Goal: Find contact information: Find contact information

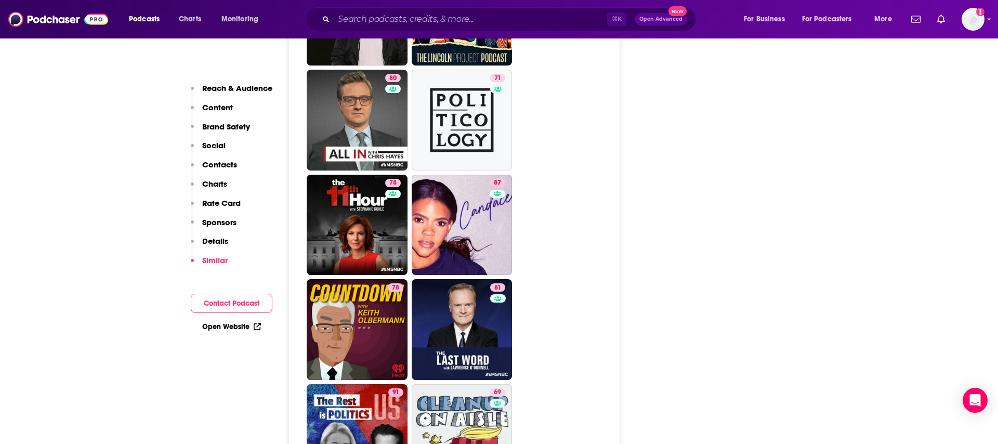
scroll to position [3546, 0]
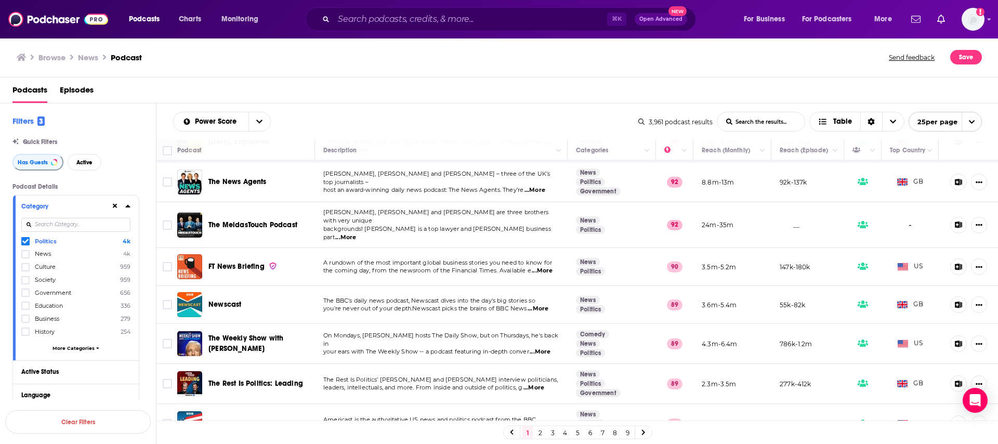
scroll to position [718, 0]
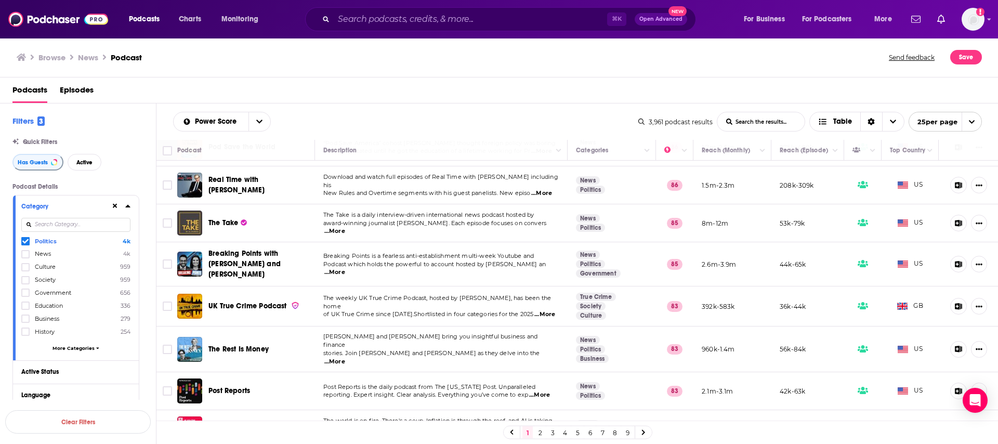
click at [539, 432] on link "2" at bounding box center [540, 432] width 10 height 12
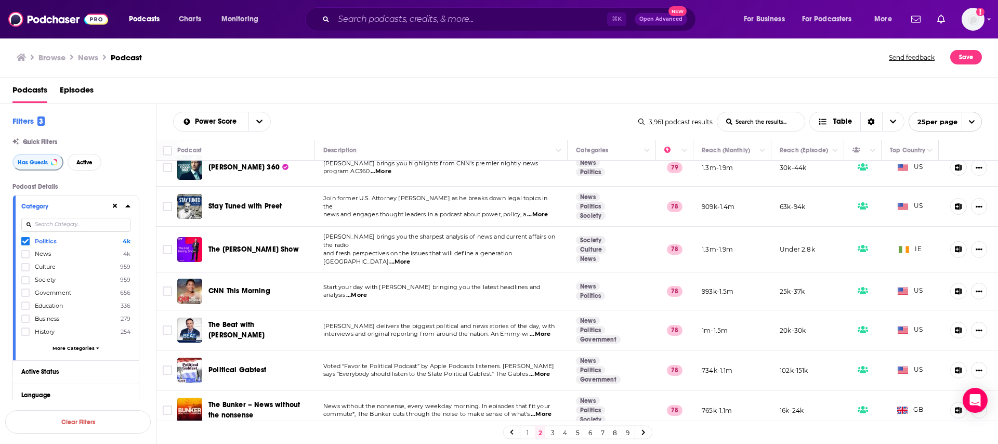
scroll to position [714, 0]
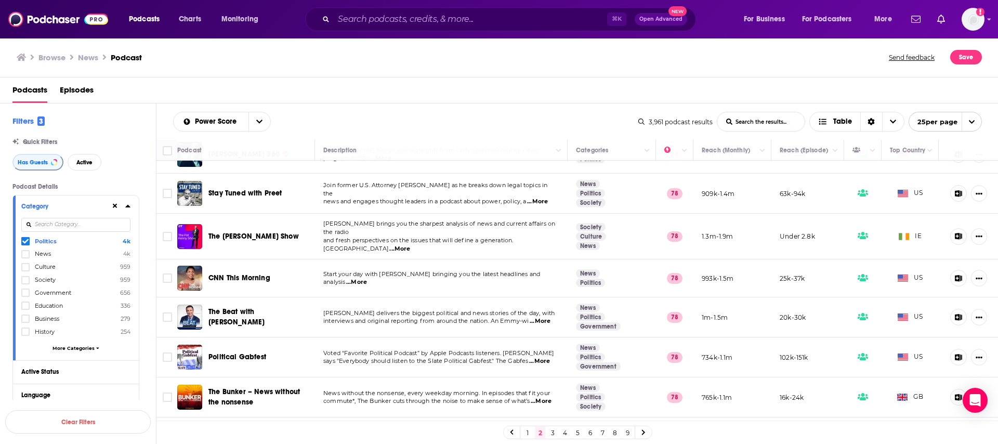
click at [550, 431] on link "3" at bounding box center [552, 432] width 10 height 12
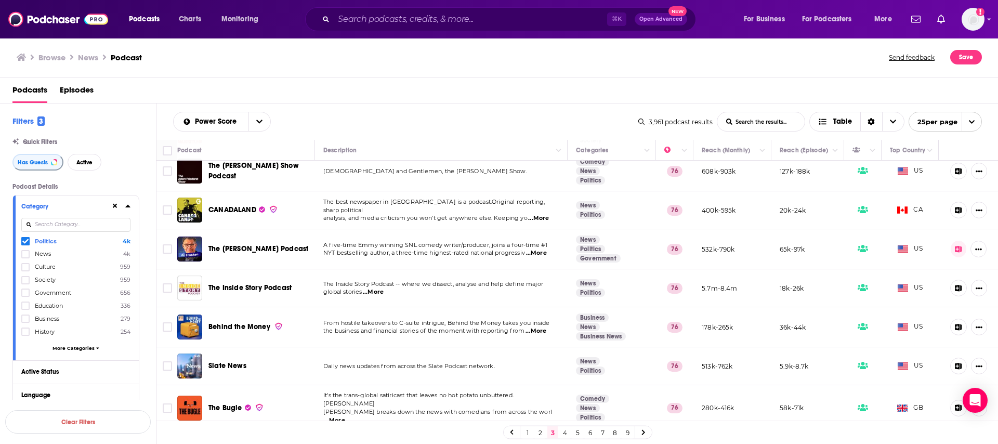
scroll to position [714, 0]
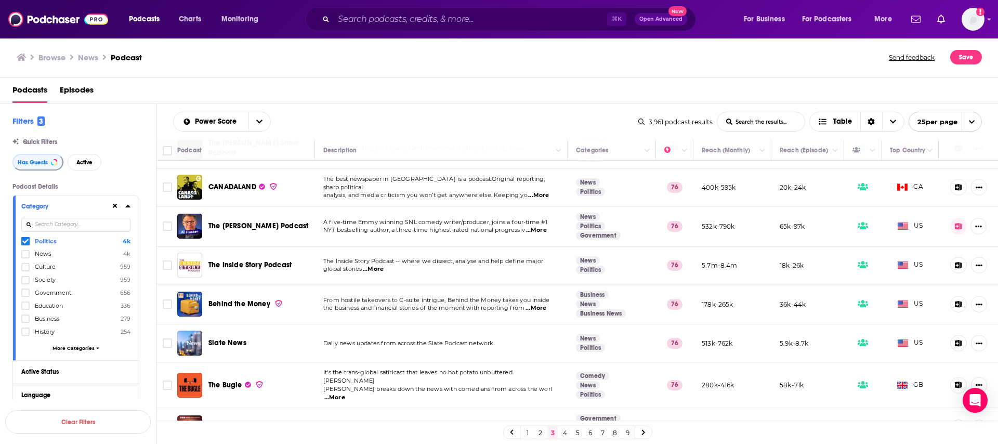
click at [563, 431] on link "4" at bounding box center [565, 432] width 10 height 12
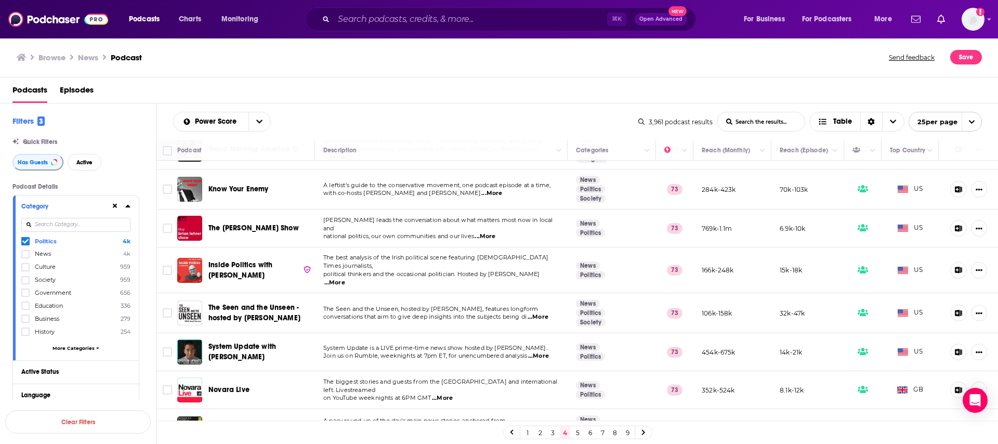
scroll to position [716, 0]
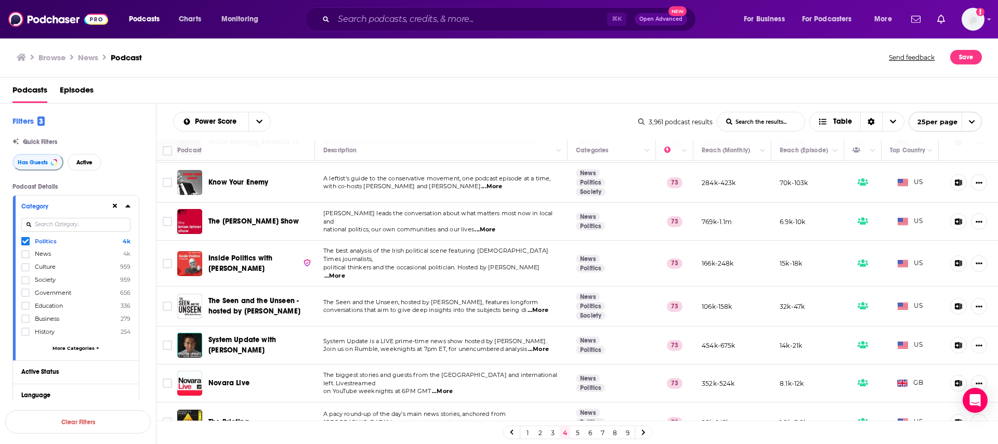
drag, startPoint x: 574, startPoint y: 432, endPoint x: 560, endPoint y: 421, distance: 18.1
click at [574, 432] on link "5" at bounding box center [577, 432] width 10 height 12
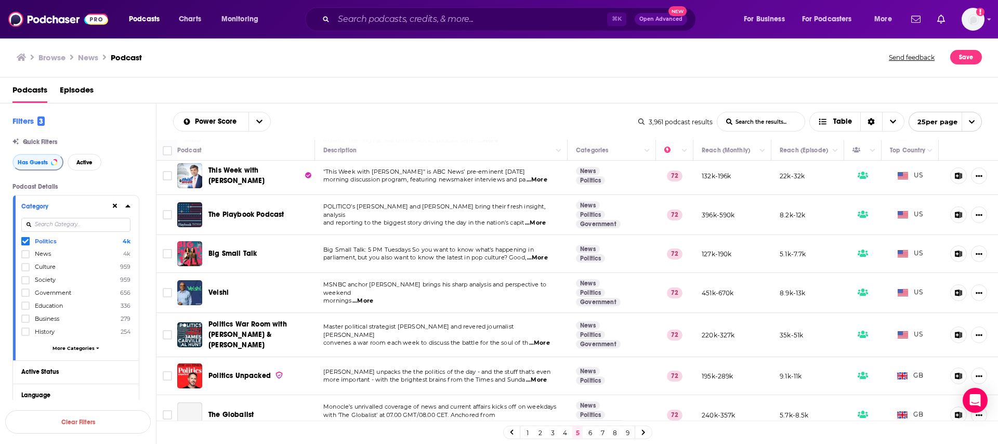
scroll to position [489, 0]
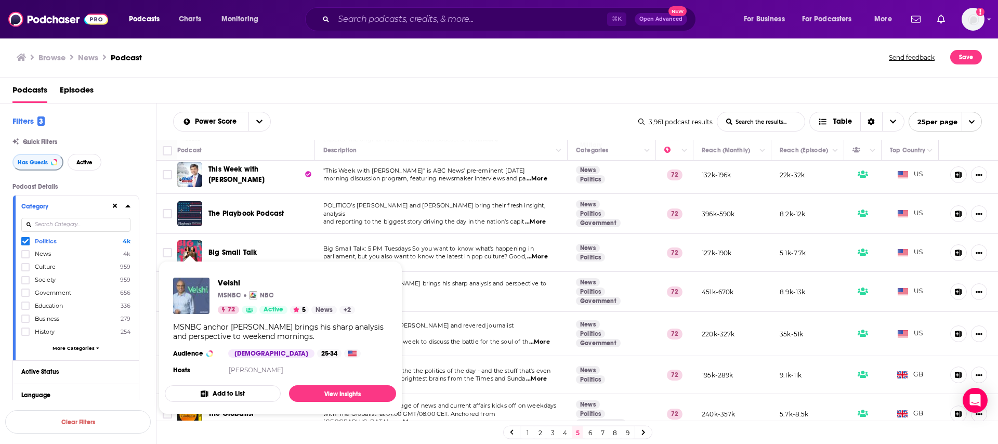
click at [190, 282] on img "Velshi" at bounding box center [191, 296] width 36 height 36
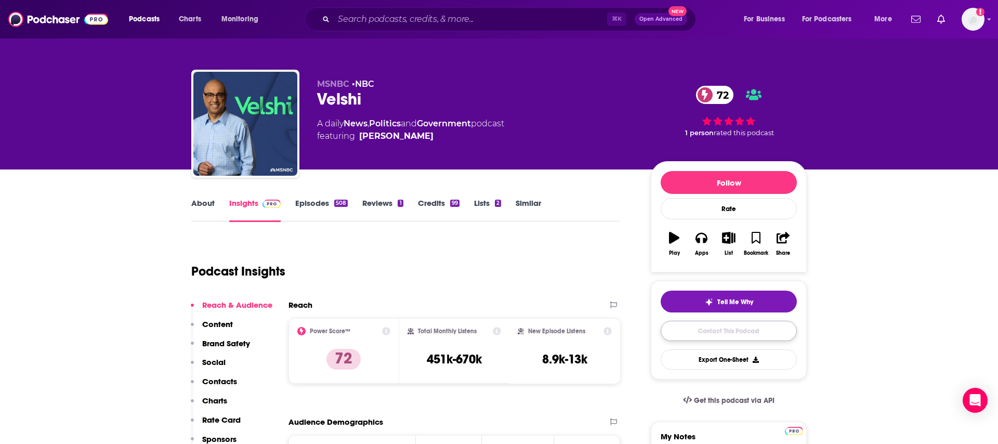
click at [730, 324] on link "Contact This Podcast" at bounding box center [729, 331] width 136 height 20
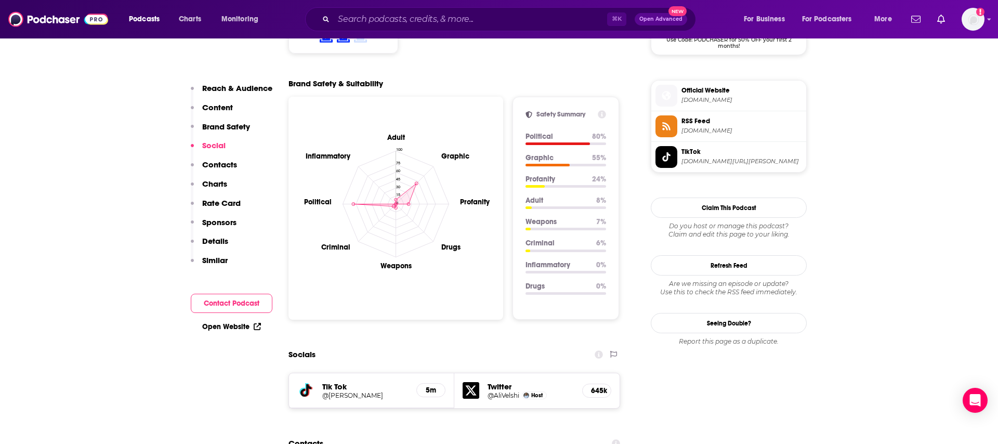
scroll to position [1117, 0]
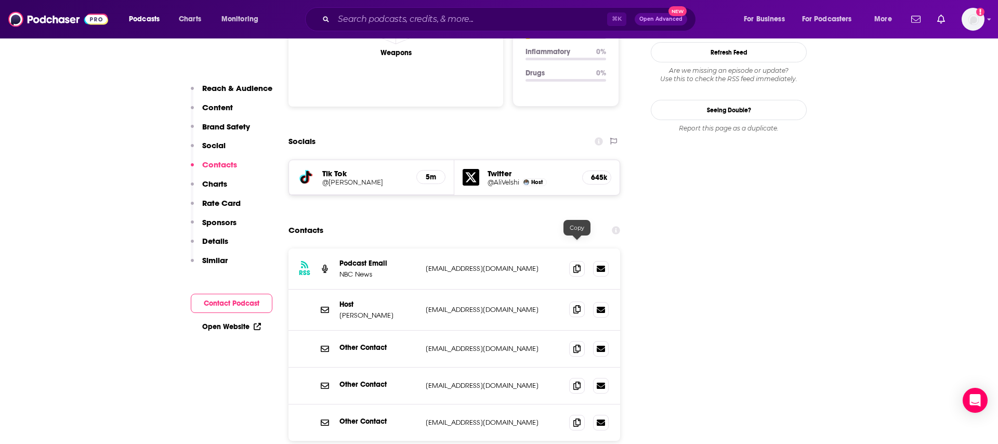
click at [574, 305] on icon at bounding box center [576, 309] width 7 height 8
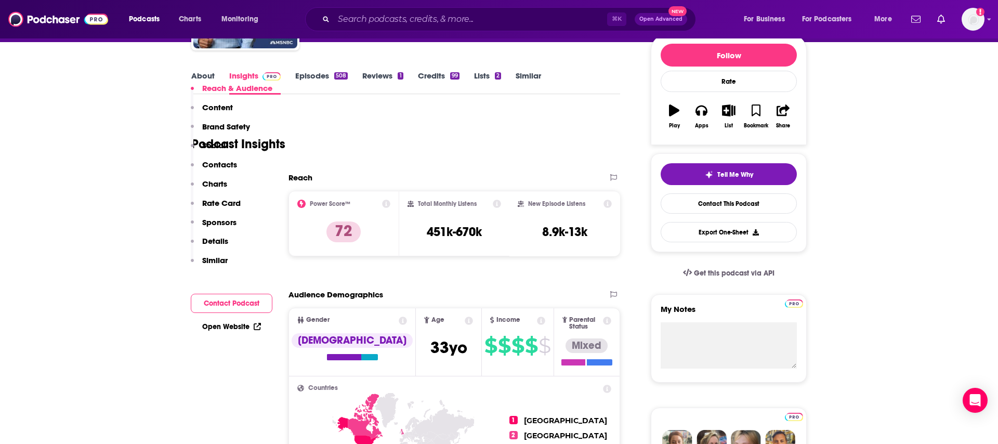
scroll to position [213, 0]
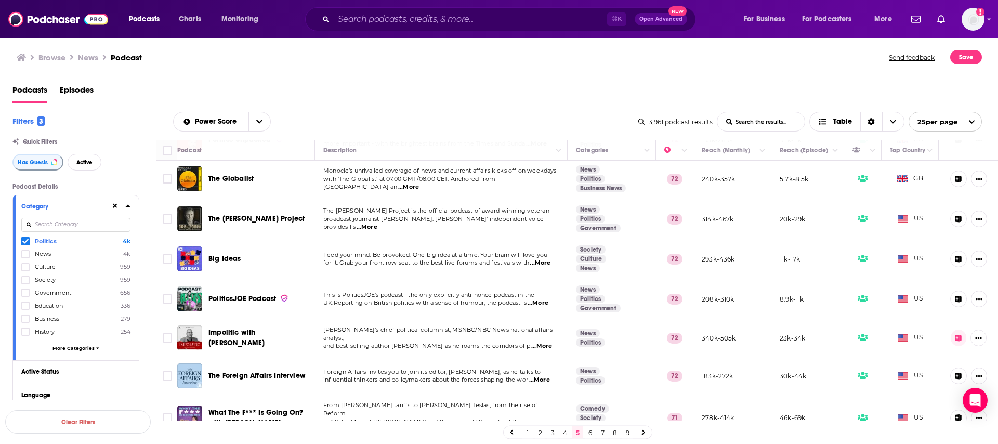
scroll to position [726, 0]
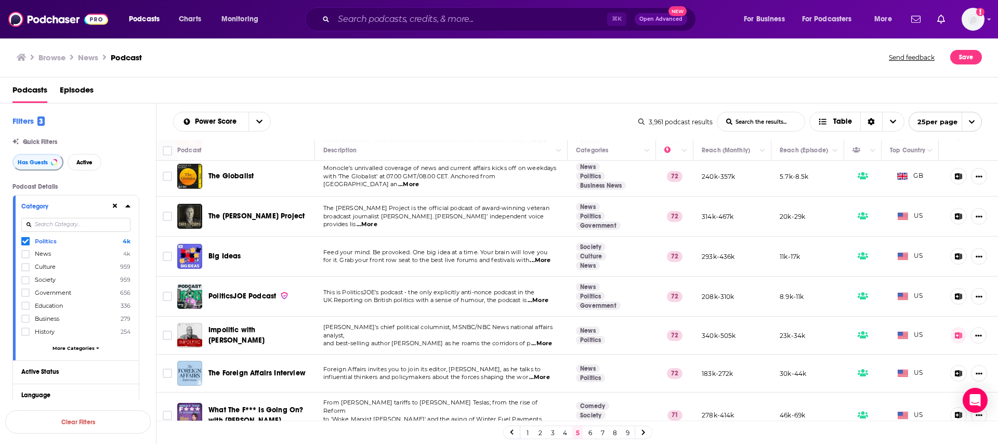
click at [589, 434] on link "6" at bounding box center [590, 432] width 10 height 12
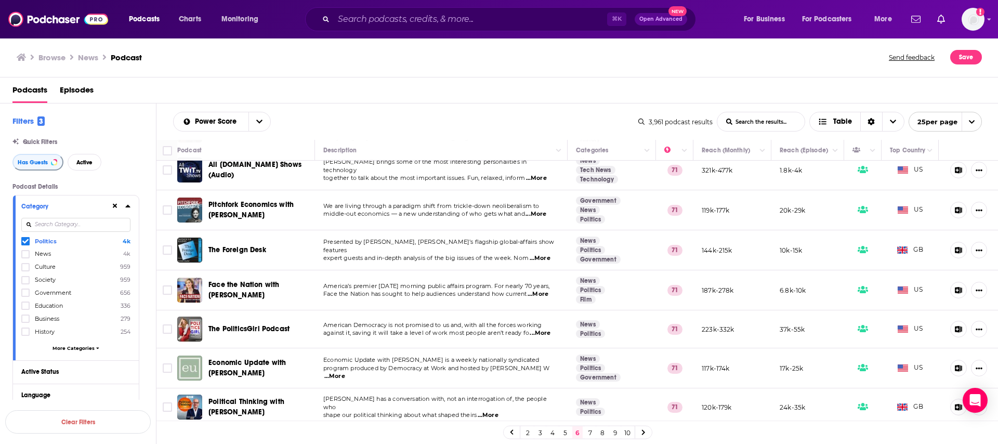
scroll to position [213, 0]
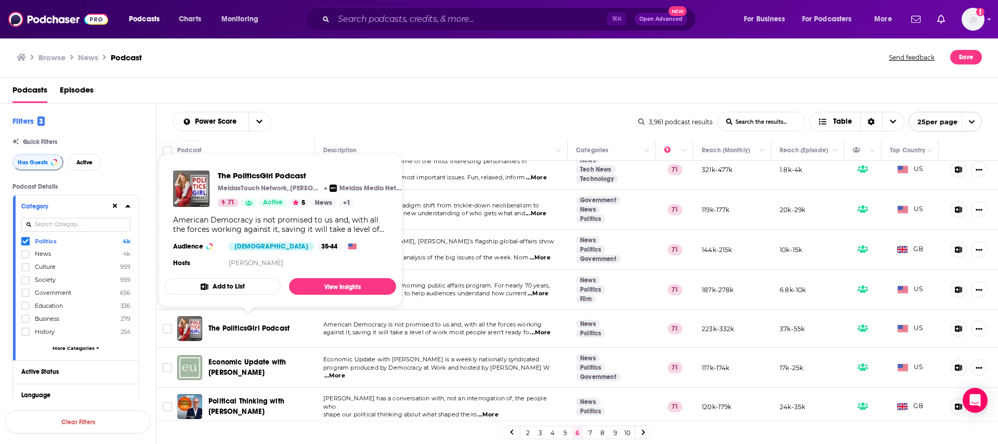
click at [244, 326] on span "The PoliticsGirl Podcast" at bounding box center [248, 328] width 81 height 9
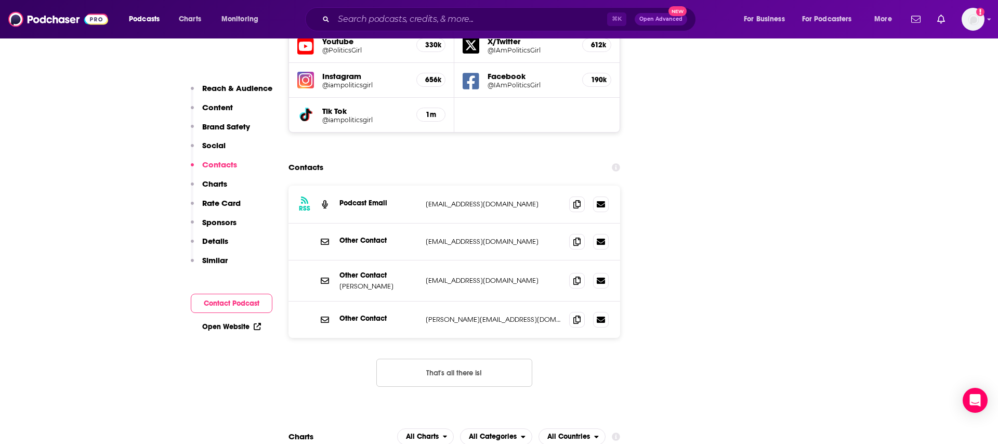
scroll to position [1190, 0]
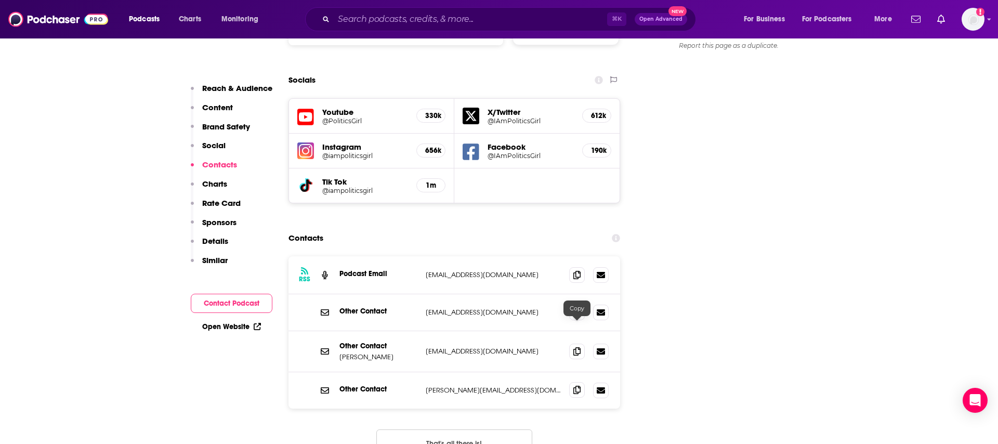
click at [576, 382] on span at bounding box center [577, 390] width 16 height 16
click at [571, 304] on span at bounding box center [577, 312] width 16 height 16
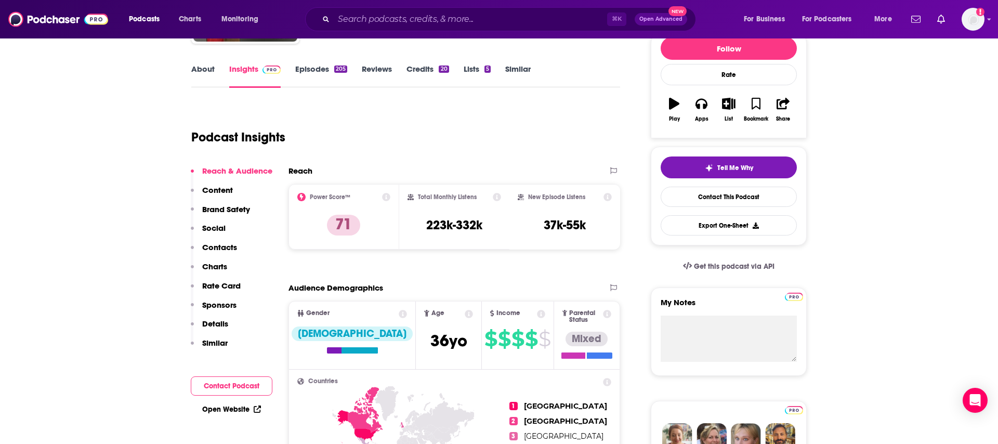
scroll to position [0, 0]
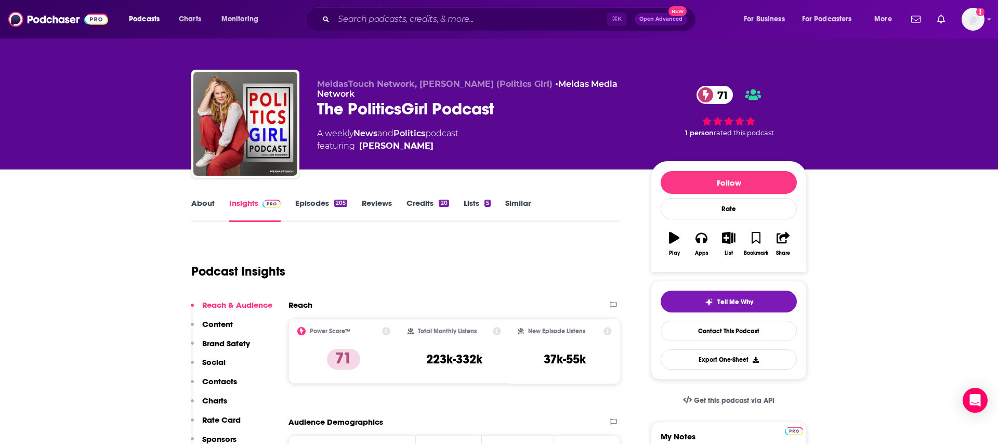
click at [342, 108] on div "The PoliticsGirl Podcast 71" at bounding box center [475, 109] width 317 height 20
copy div "The PoliticsGirl Podcast 71"
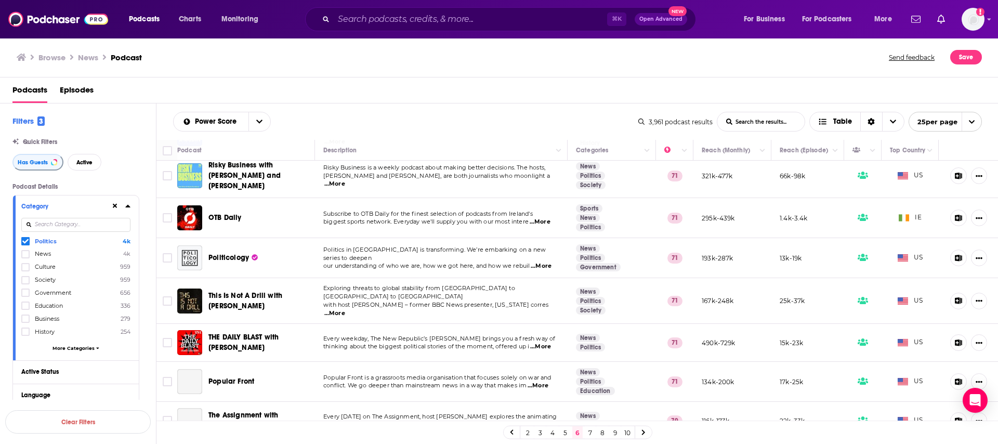
scroll to position [598, 0]
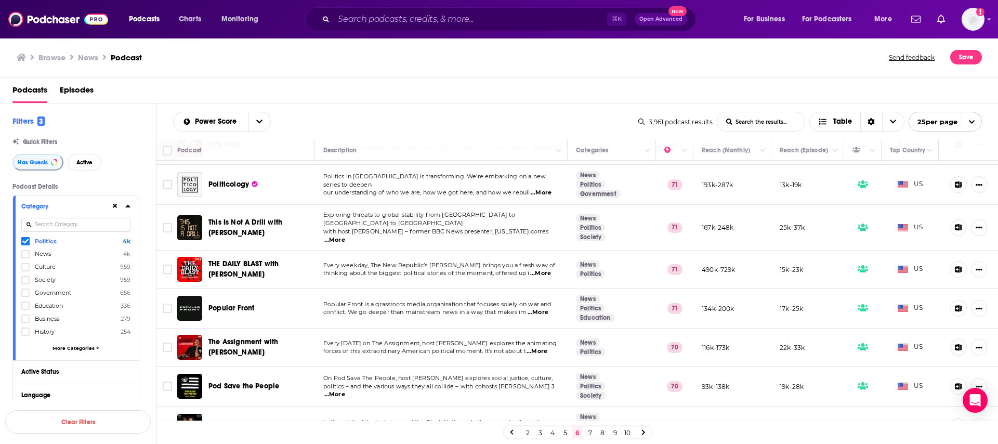
click at [251, 259] on span "THE DAILY BLAST with [PERSON_NAME]" at bounding box center [259, 269] width 103 height 21
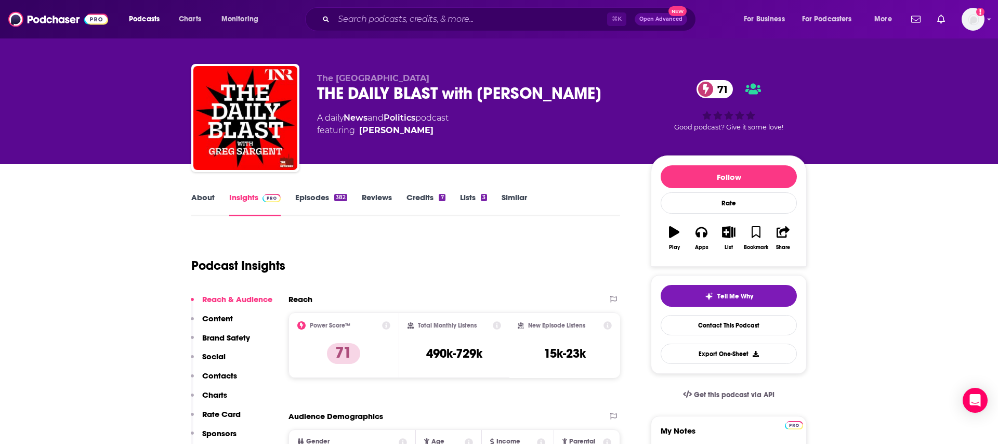
scroll to position [5, 0]
click at [305, 204] on link "Episodes 382" at bounding box center [321, 205] width 52 height 24
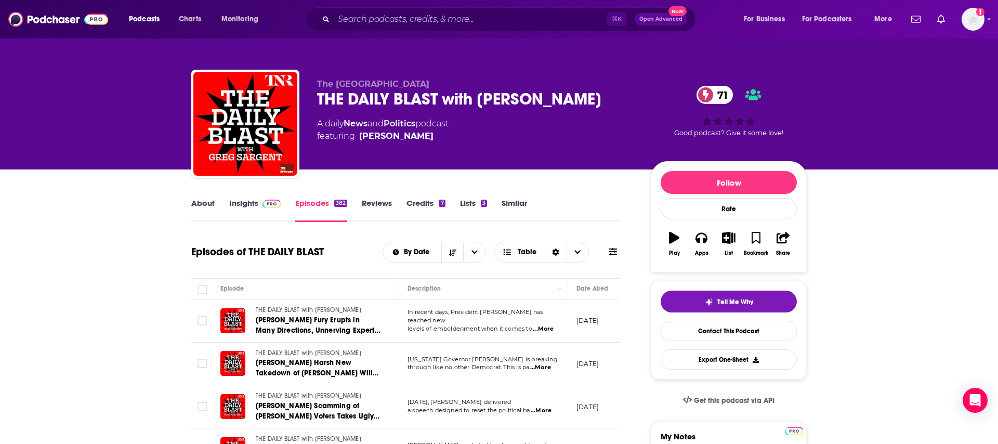
click at [544, 325] on span "...More" at bounding box center [543, 329] width 21 height 8
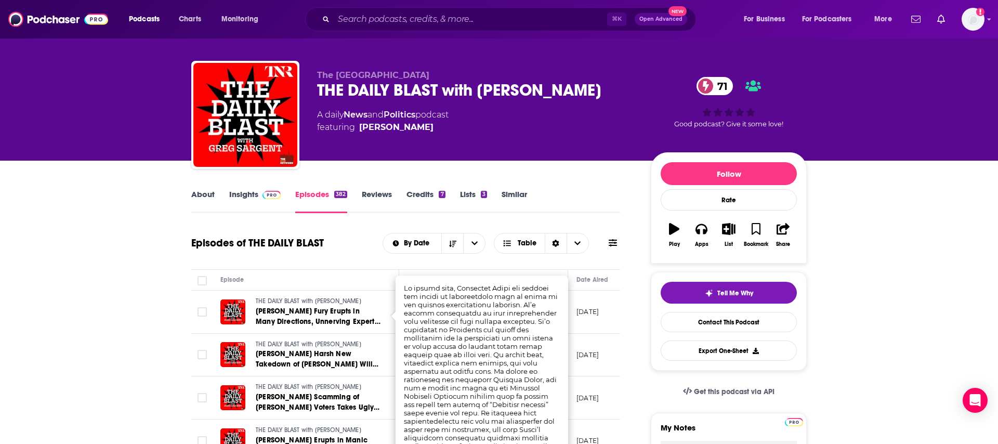
scroll to position [85, 0]
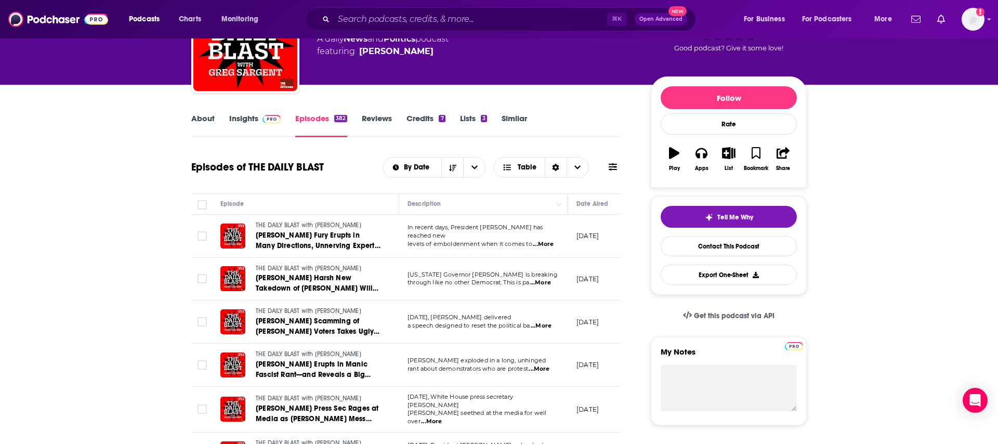
click at [541, 282] on span "...More" at bounding box center [540, 283] width 21 height 8
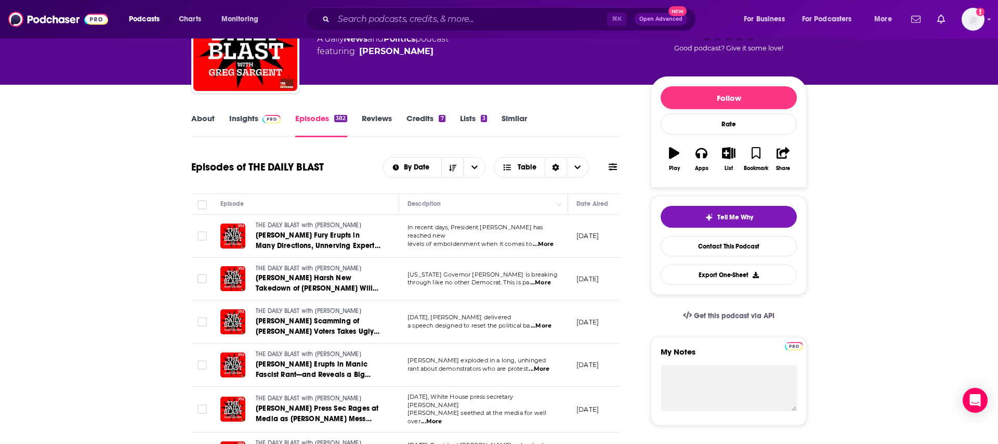
click at [544, 327] on span "...More" at bounding box center [541, 326] width 21 height 8
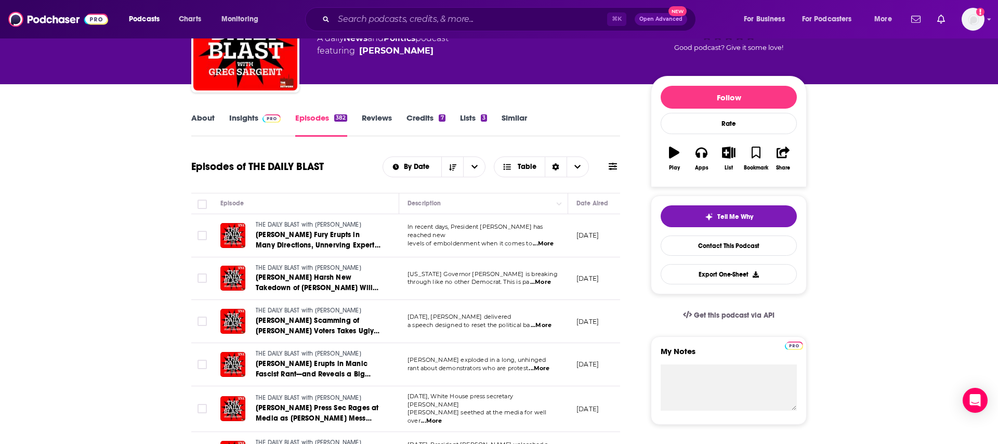
scroll to position [95, 0]
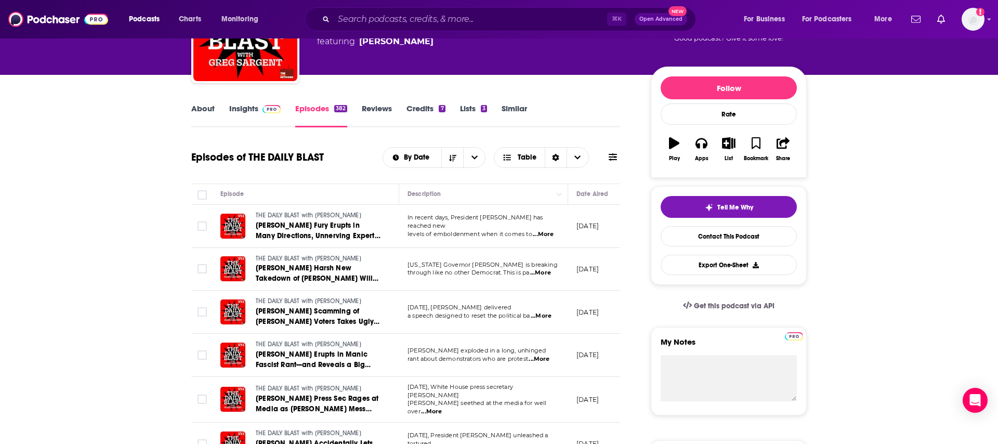
click at [543, 361] on span "...More" at bounding box center [539, 359] width 21 height 8
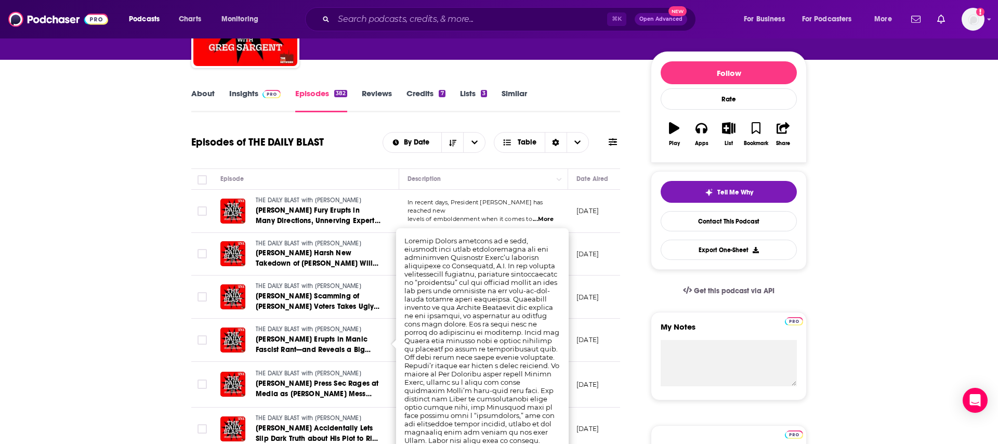
scroll to position [127, 0]
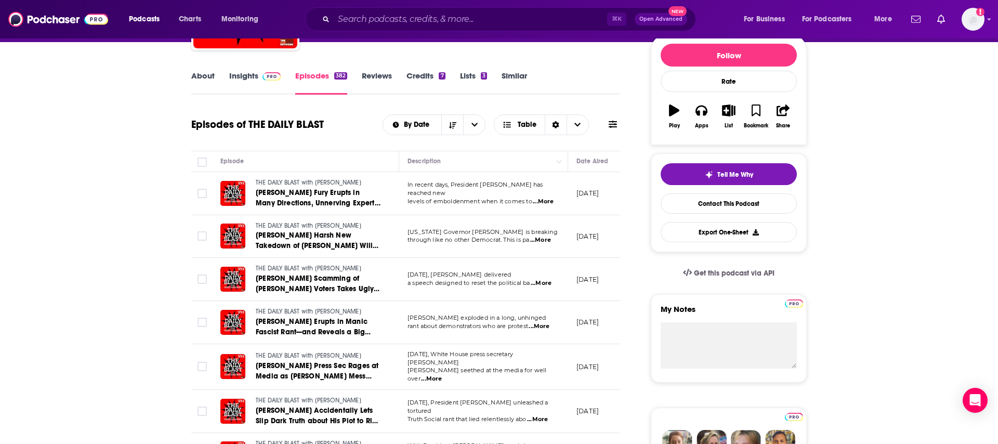
click at [442, 375] on span "...More" at bounding box center [431, 379] width 21 height 8
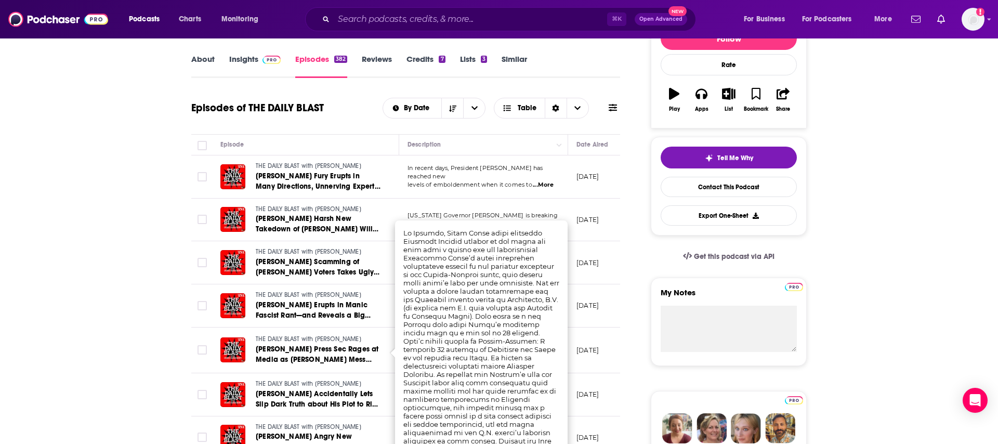
scroll to position [226, 0]
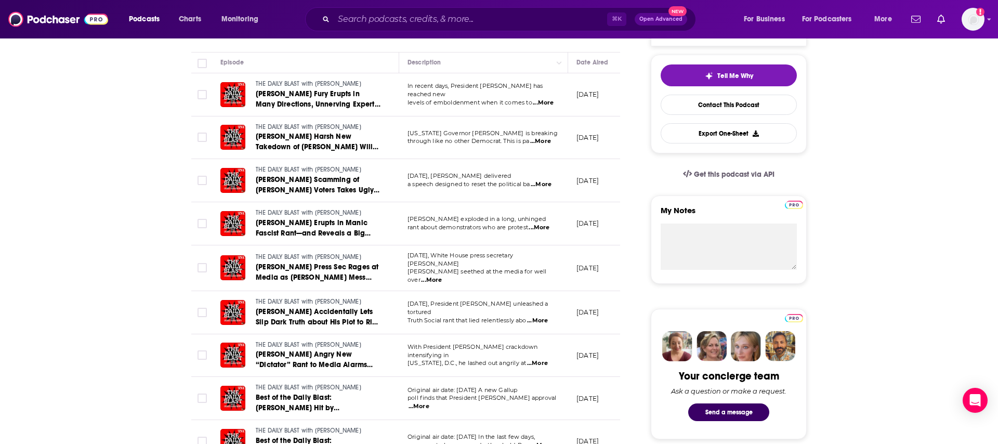
click at [599, 394] on p "[DATE]" at bounding box center [587, 398] width 22 height 9
click at [429, 402] on span "...More" at bounding box center [419, 406] width 21 height 8
click at [548, 359] on span "...More" at bounding box center [537, 363] width 21 height 8
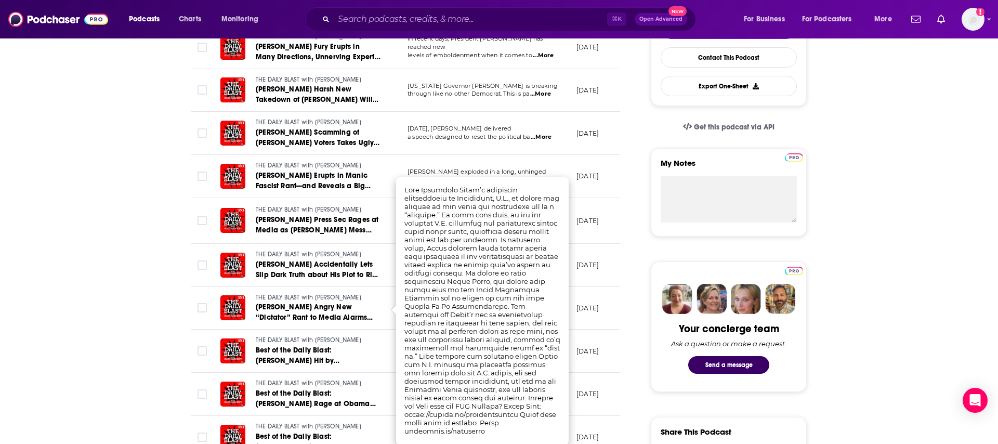
scroll to position [273, 0]
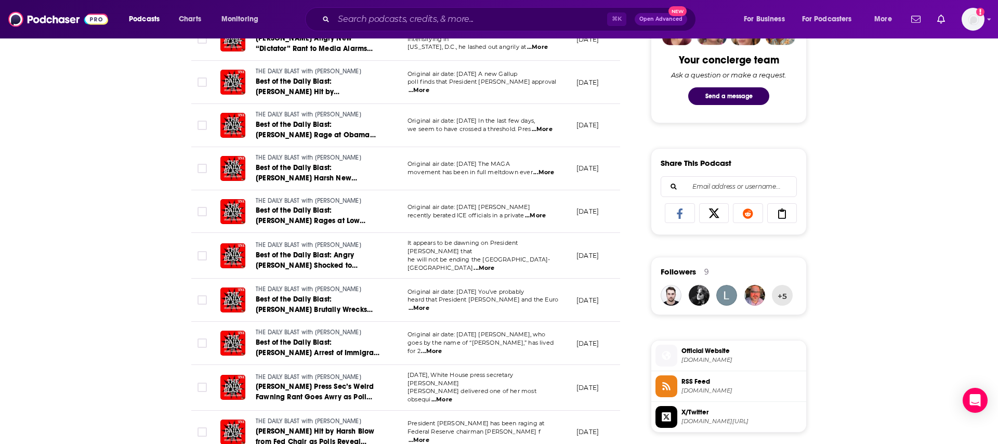
scroll to position [1037, 0]
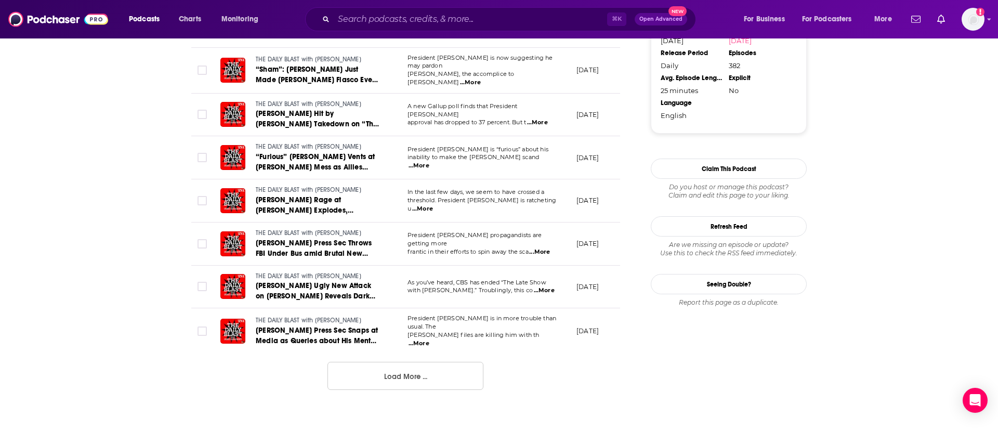
click at [453, 331] on span "[PERSON_NAME] files are killing him with th" at bounding box center [474, 334] width 132 height 7
click at [429, 339] on span "...More" at bounding box center [419, 343] width 21 height 8
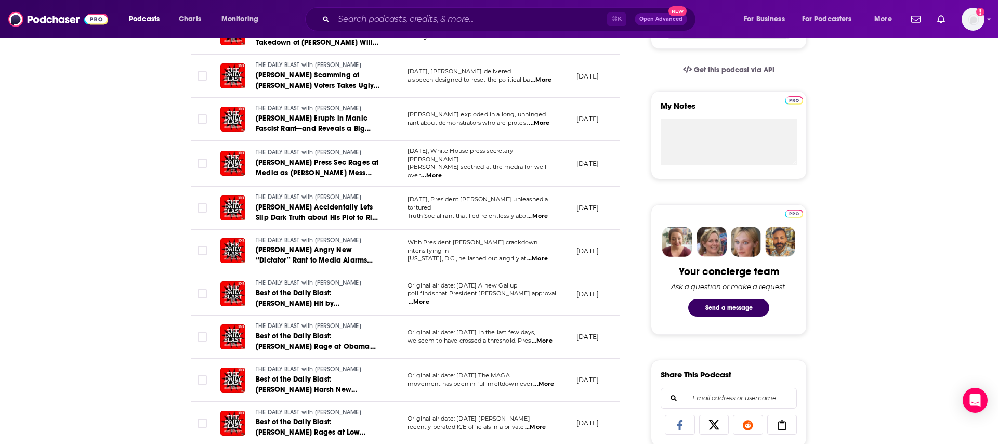
scroll to position [0, 0]
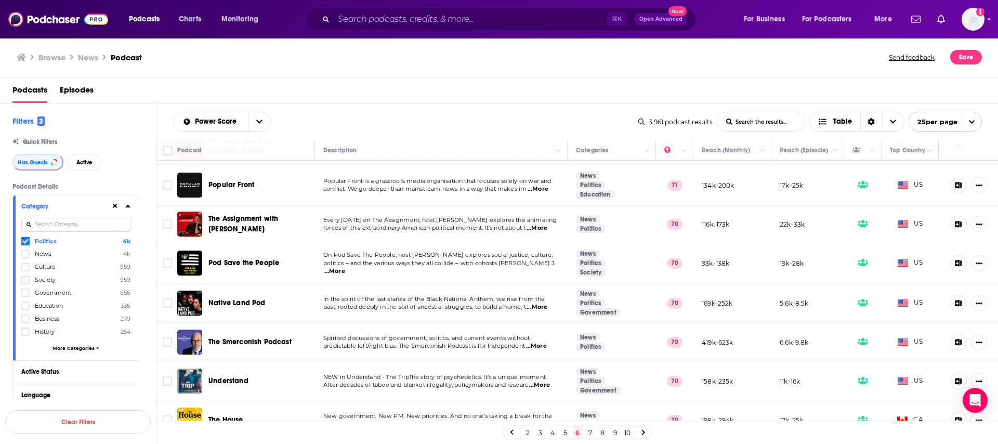
scroll to position [722, 0]
click at [588, 431] on link "7" at bounding box center [590, 432] width 10 height 12
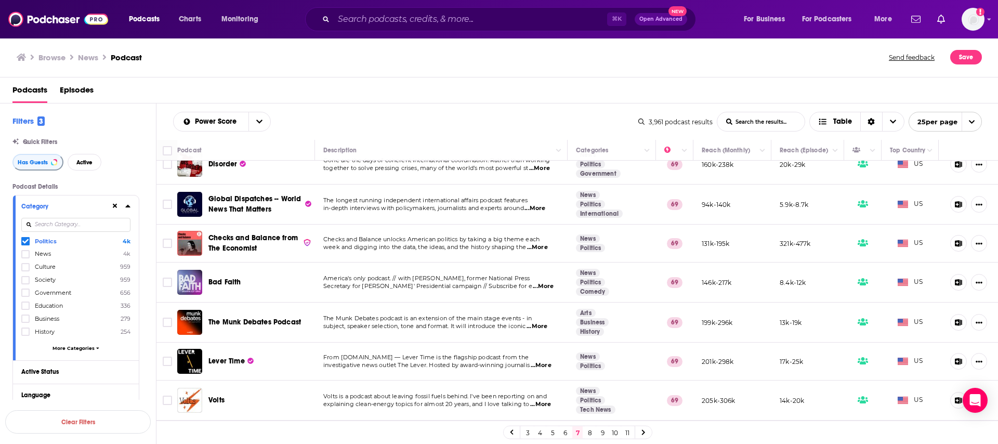
scroll to position [724, 0]
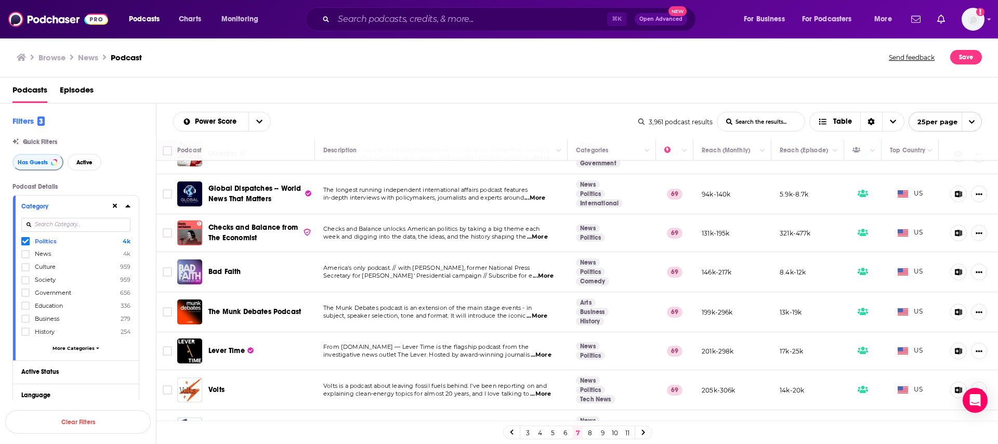
click at [592, 434] on link "8" at bounding box center [590, 432] width 10 height 12
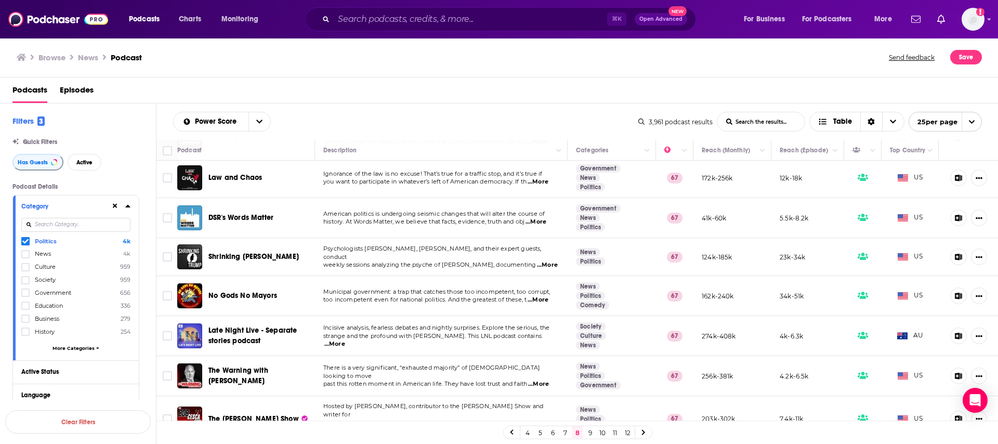
scroll to position [720, 0]
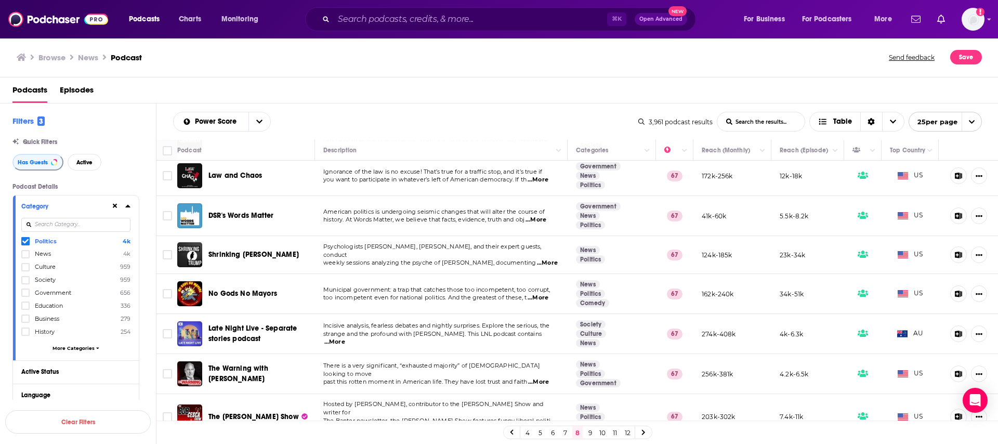
click at [592, 429] on link "9" at bounding box center [590, 432] width 10 height 12
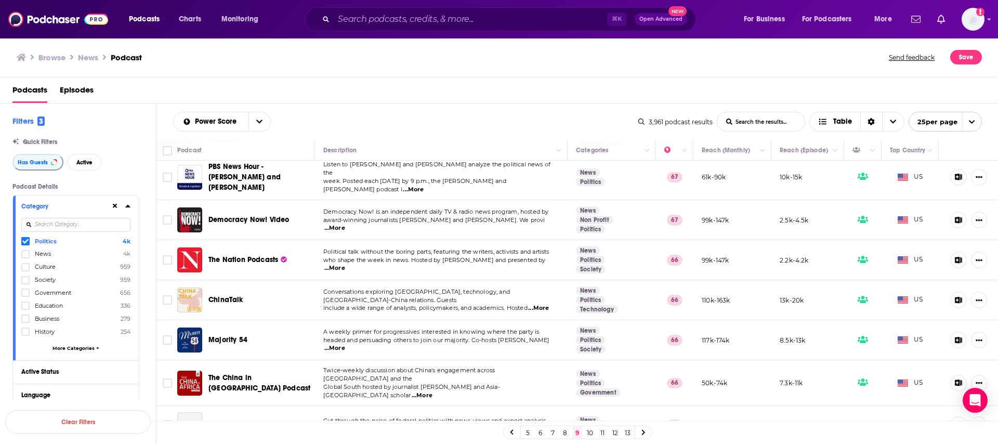
scroll to position [267, 0]
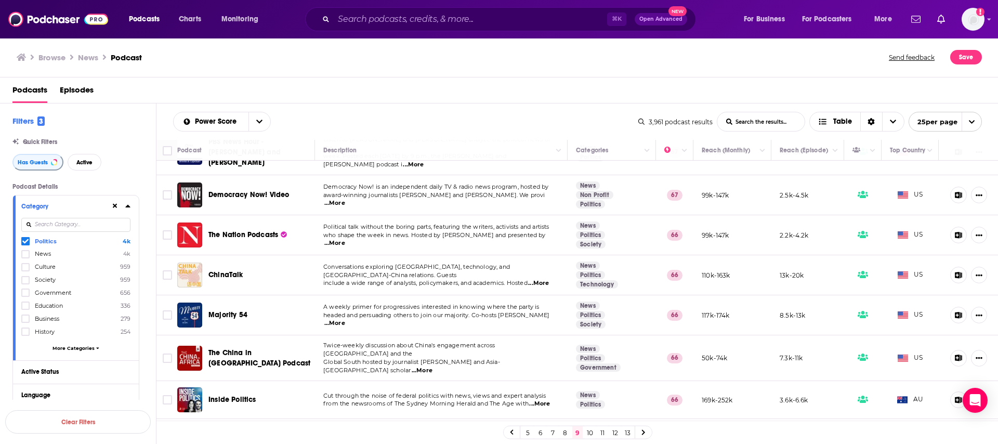
click at [345, 319] on span "...More" at bounding box center [334, 323] width 21 height 8
click at [376, 304] on span "A weekly primer for progressives interested in knowing where the party is" at bounding box center [431, 306] width 216 height 7
click at [434, 305] on span "A weekly primer for progressives interested in knowing where the party is" at bounding box center [431, 306] width 216 height 7
click at [229, 310] on span "Majority 54" at bounding box center [227, 314] width 39 height 9
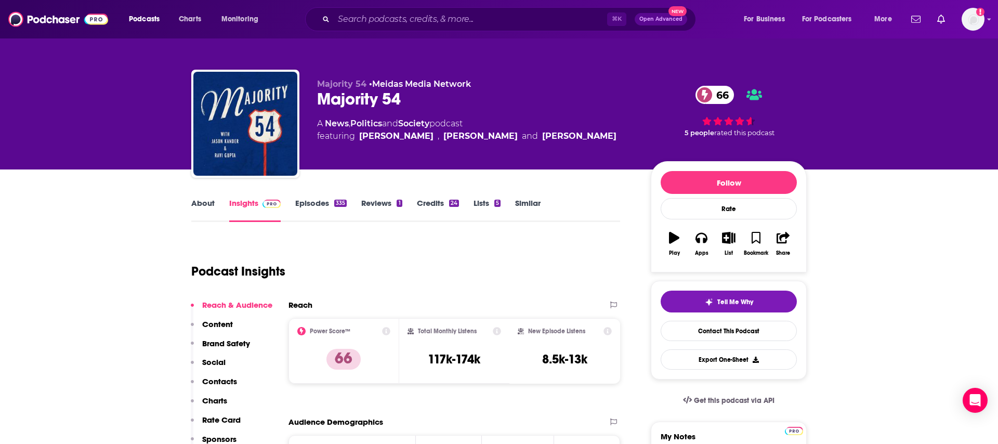
click at [304, 207] on link "Episodes 335" at bounding box center [320, 210] width 51 height 24
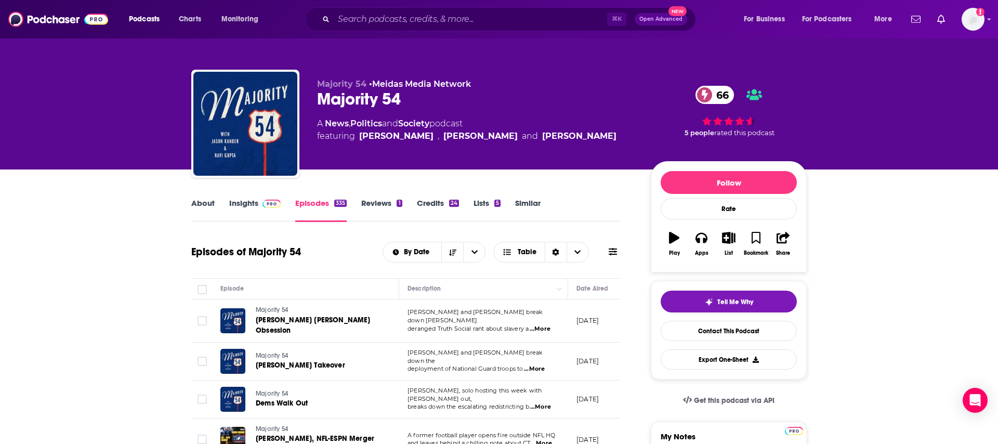
click at [546, 325] on span "...More" at bounding box center [540, 329] width 21 height 8
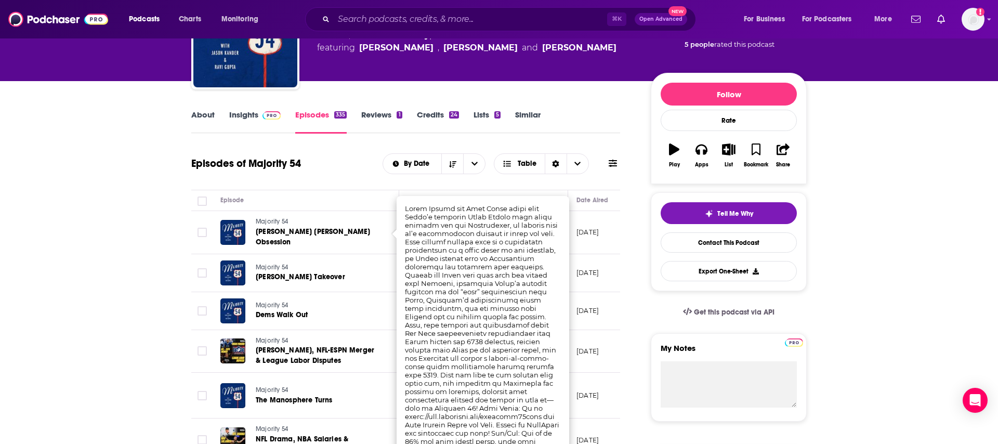
scroll to position [98, 0]
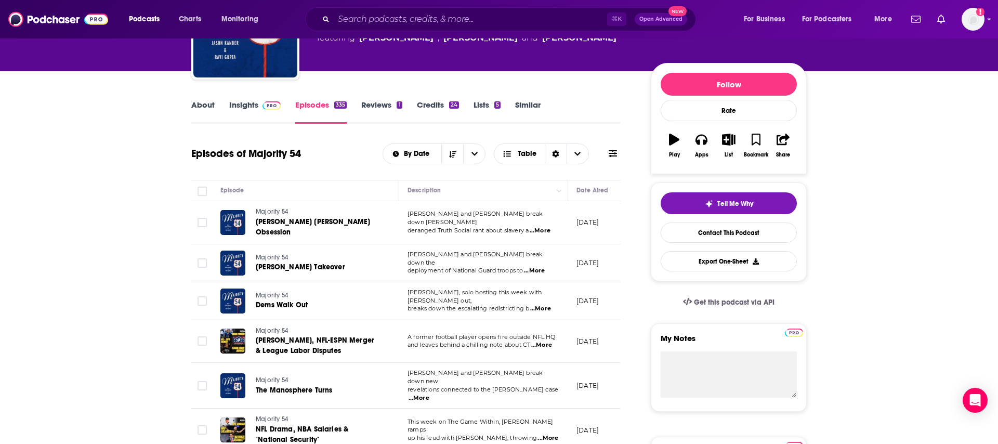
click at [542, 267] on span "...More" at bounding box center [534, 271] width 21 height 8
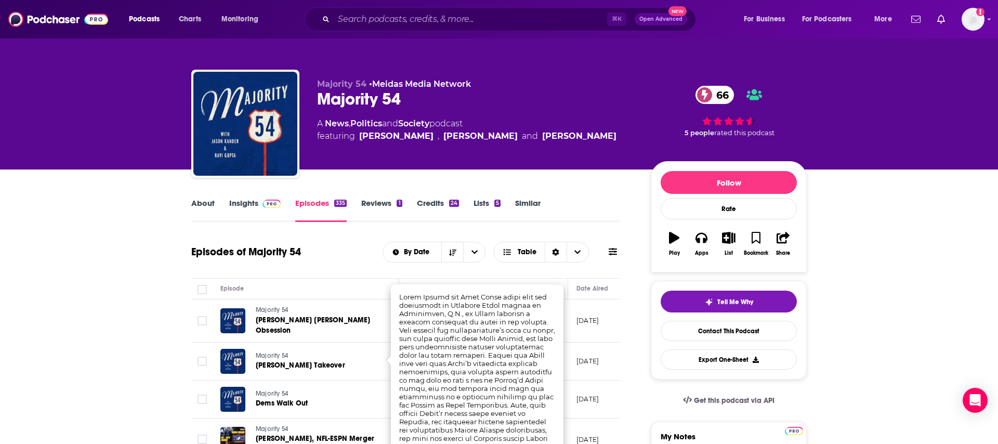
scroll to position [91, 0]
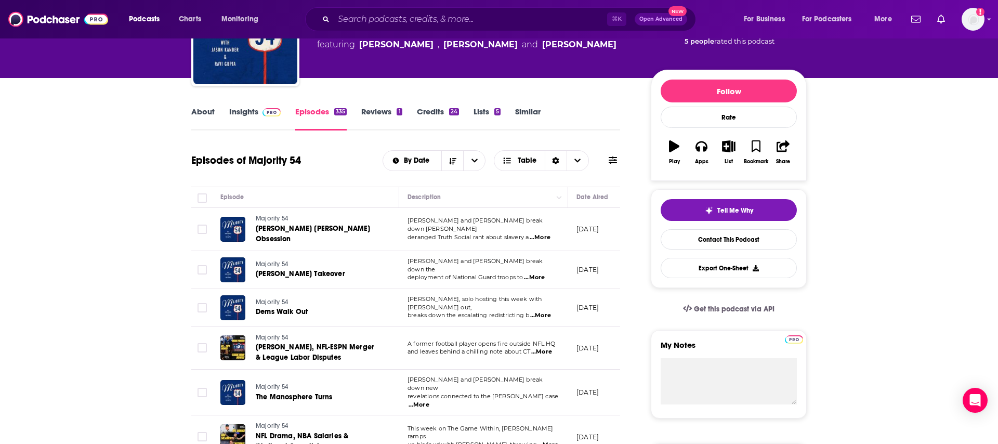
scroll to position [19, 0]
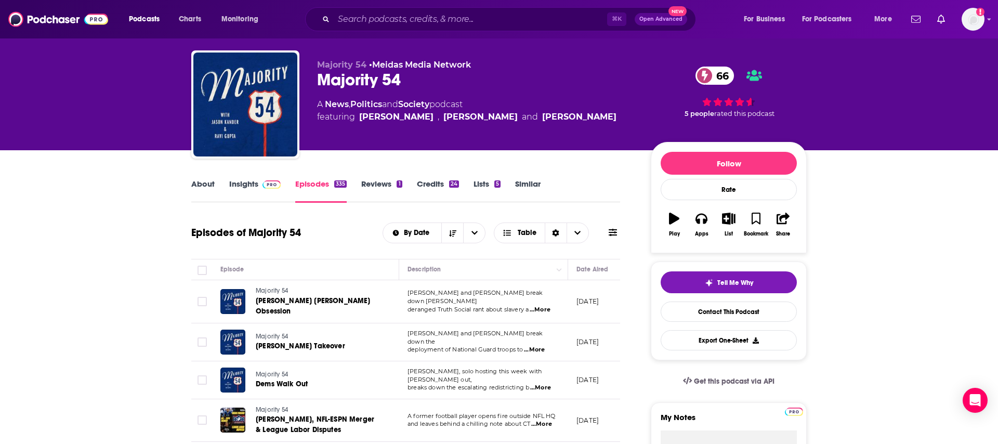
click at [199, 182] on link "About" at bounding box center [202, 191] width 23 height 24
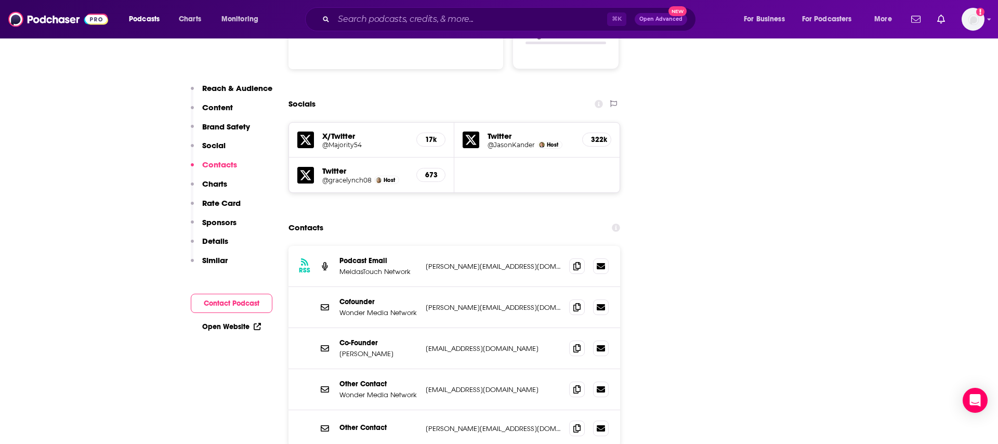
scroll to position [1212, 0]
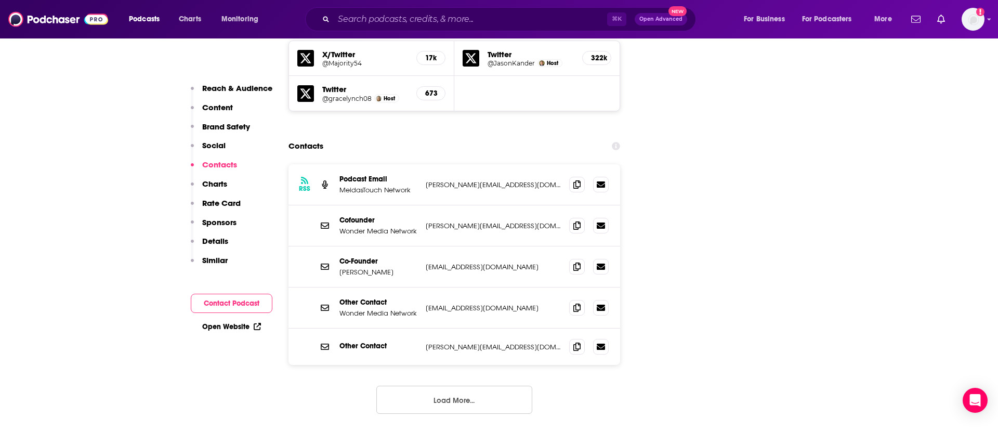
click at [512, 386] on button "Load More..." at bounding box center [454, 400] width 156 height 28
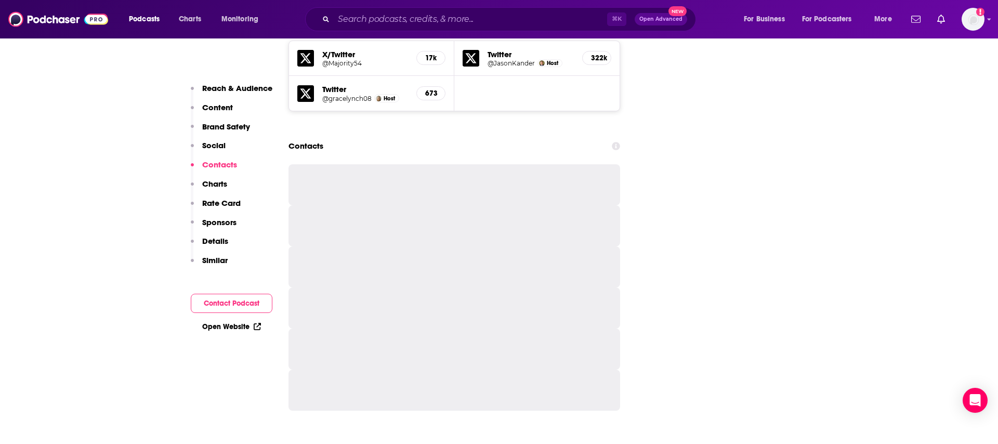
click at [496, 370] on div at bounding box center [454, 390] width 332 height 41
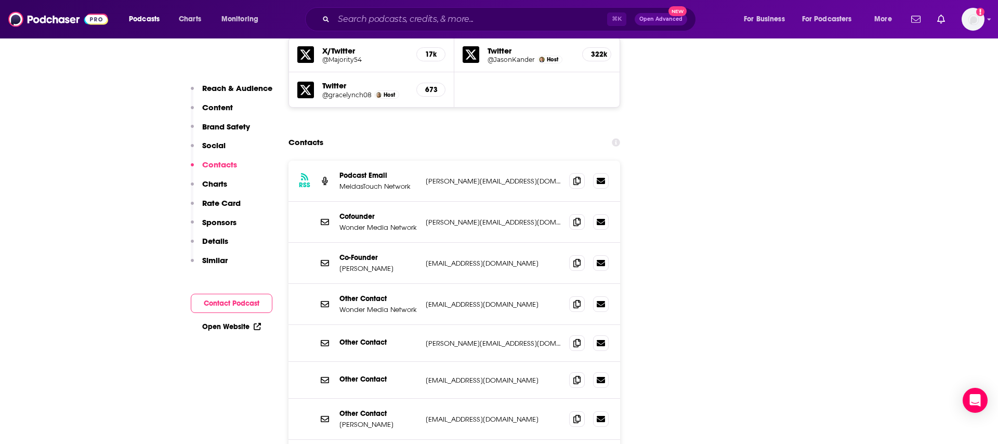
scroll to position [1262, 0]
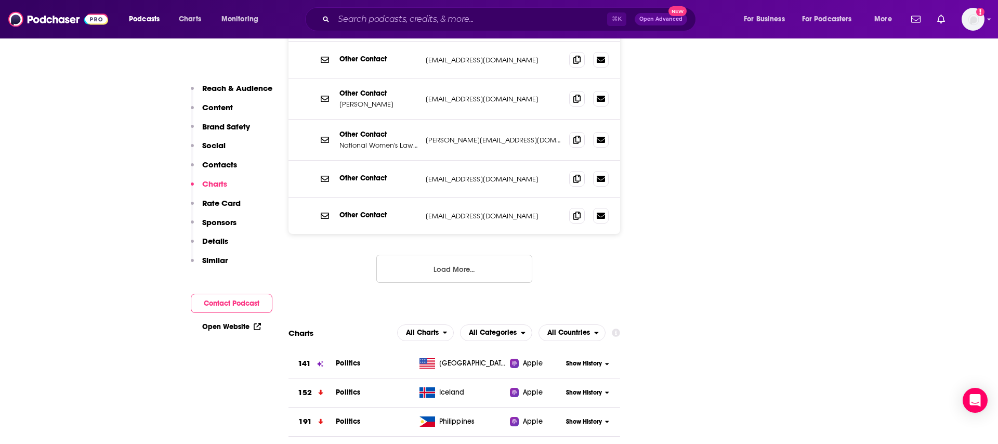
scroll to position [1023, 0]
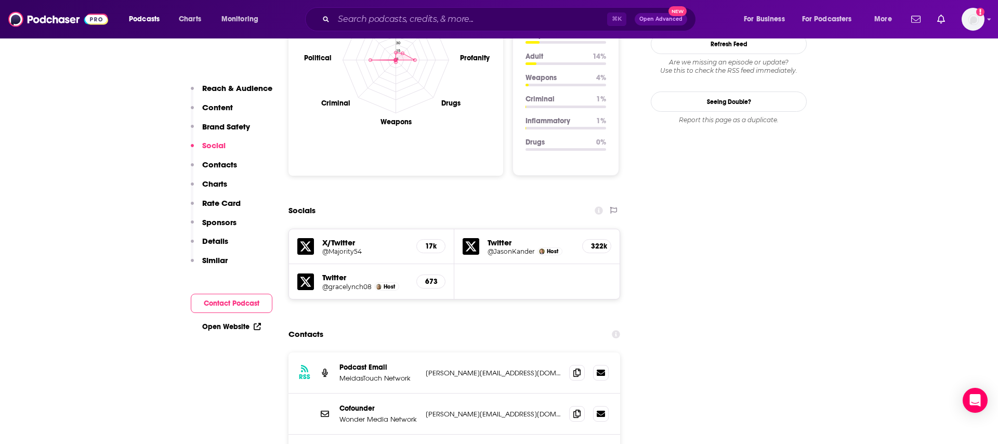
click at [502, 247] on h5 "@JasonKander" at bounding box center [511, 251] width 47 height 8
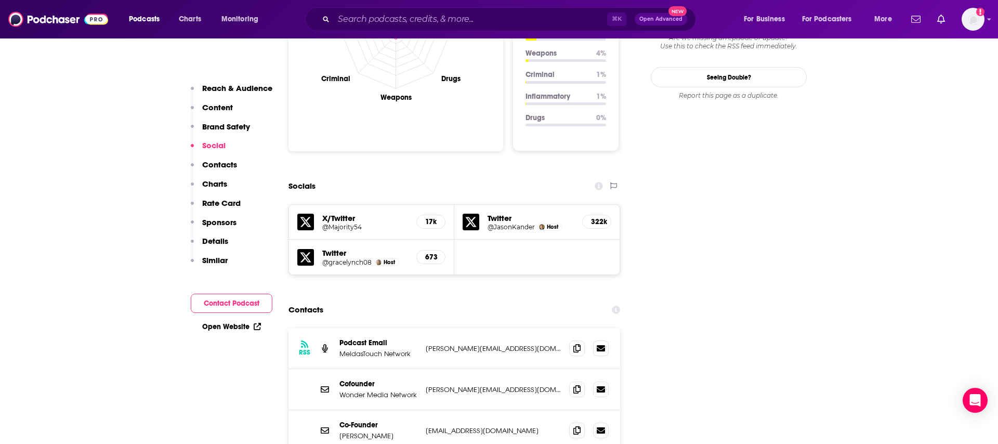
scroll to position [1092, 0]
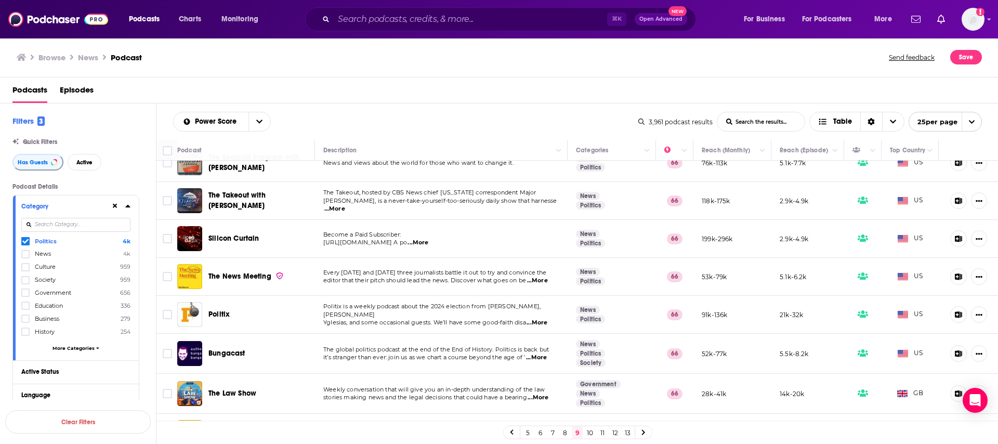
scroll to position [718, 0]
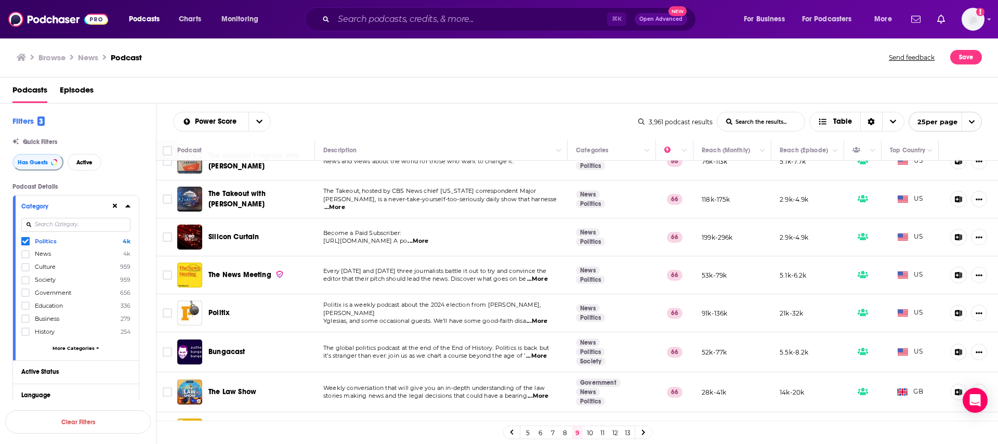
click at [592, 438] on link "10" at bounding box center [590, 432] width 10 height 12
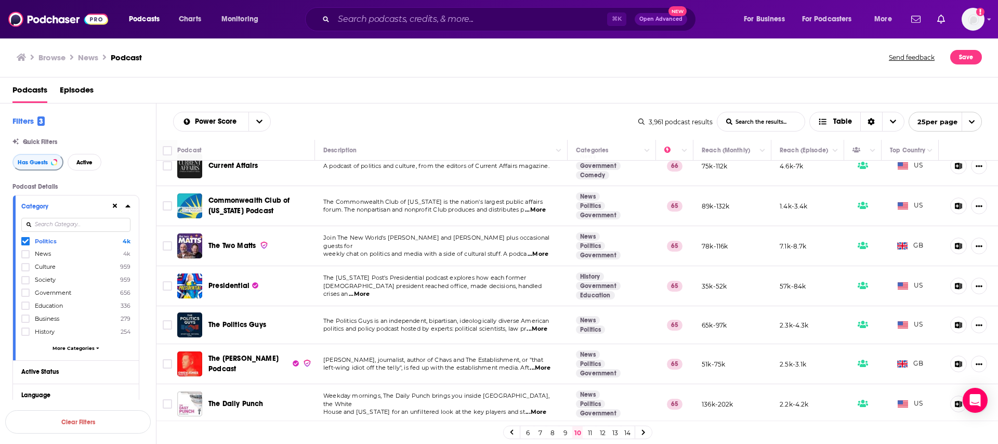
scroll to position [17, 0]
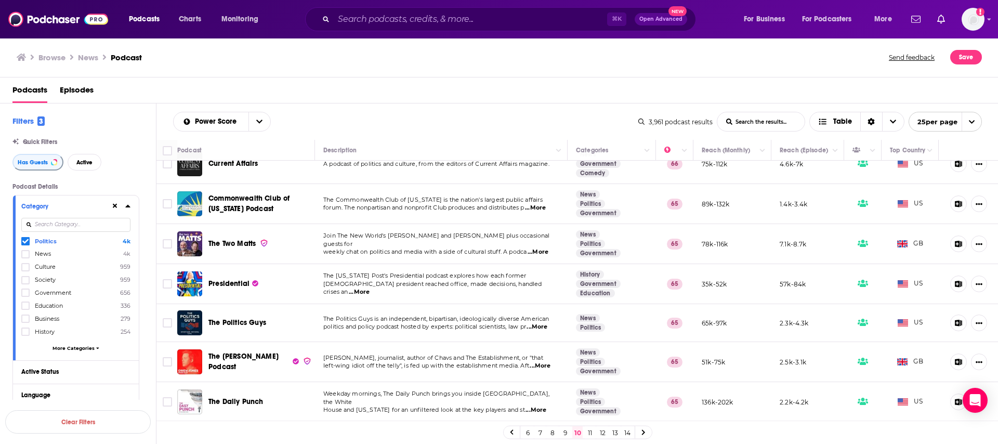
click at [545, 328] on span "...More" at bounding box center [537, 327] width 21 height 8
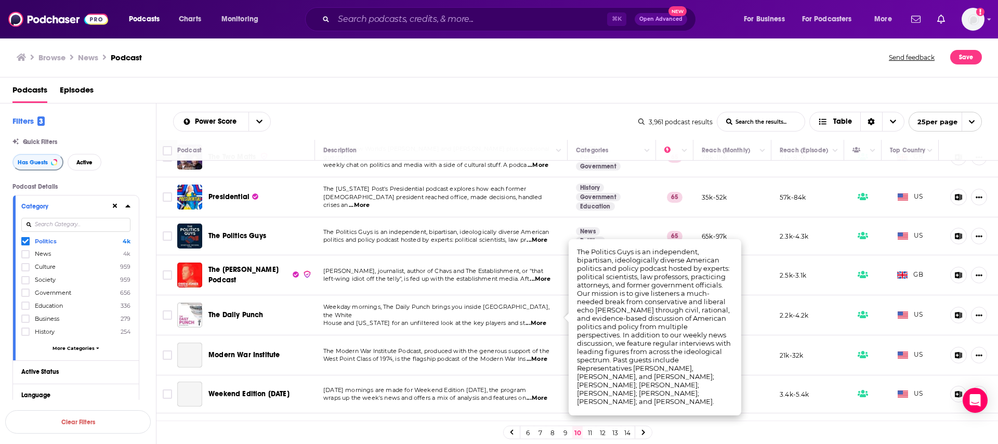
scroll to position [108, 0]
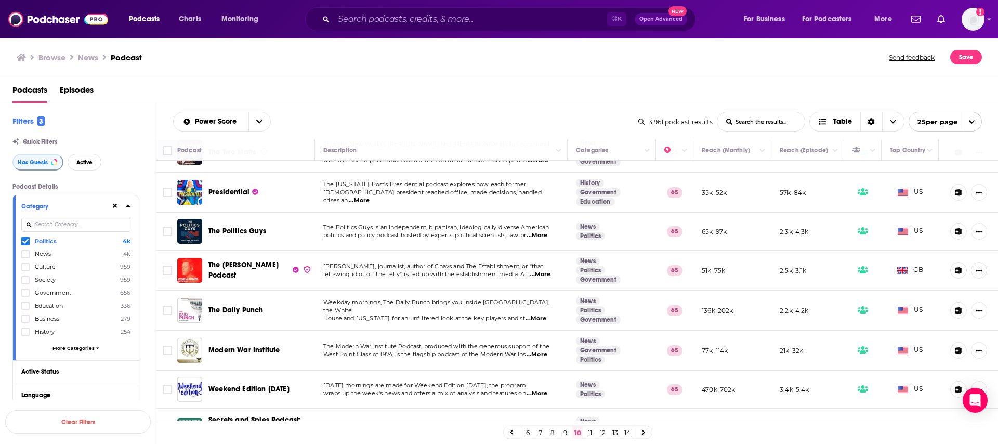
click at [474, 87] on div "Podcasts Episodes" at bounding box center [501, 92] width 978 height 21
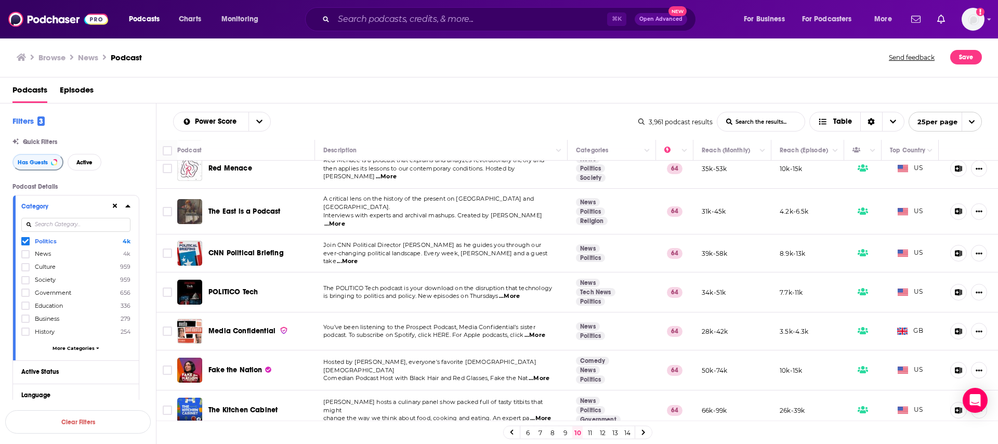
scroll to position [728, 0]
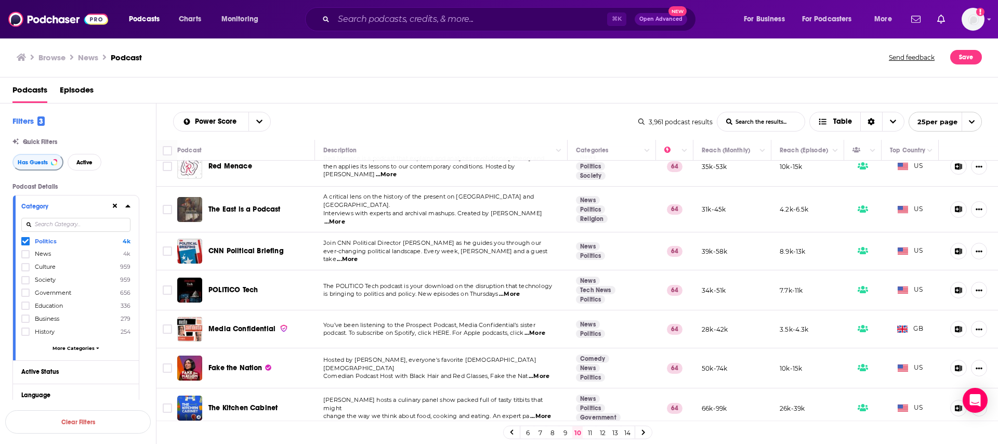
click at [592, 433] on link "11" at bounding box center [590, 432] width 10 height 12
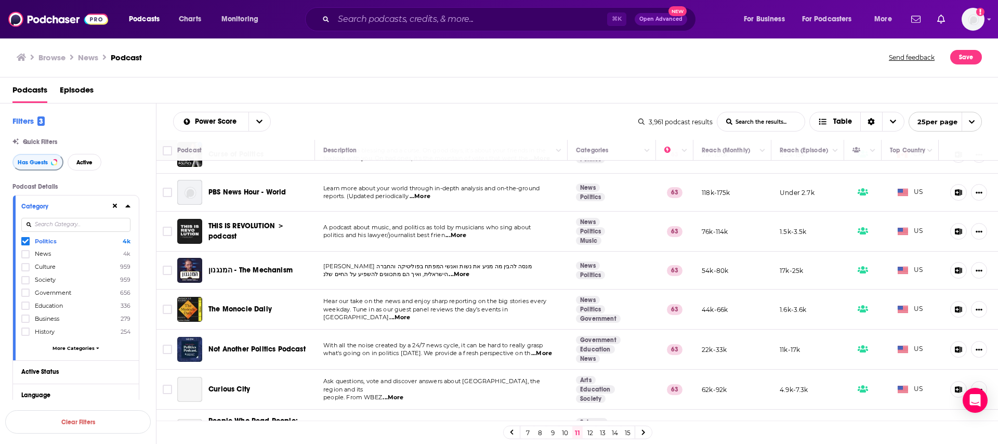
scroll to position [273, 0]
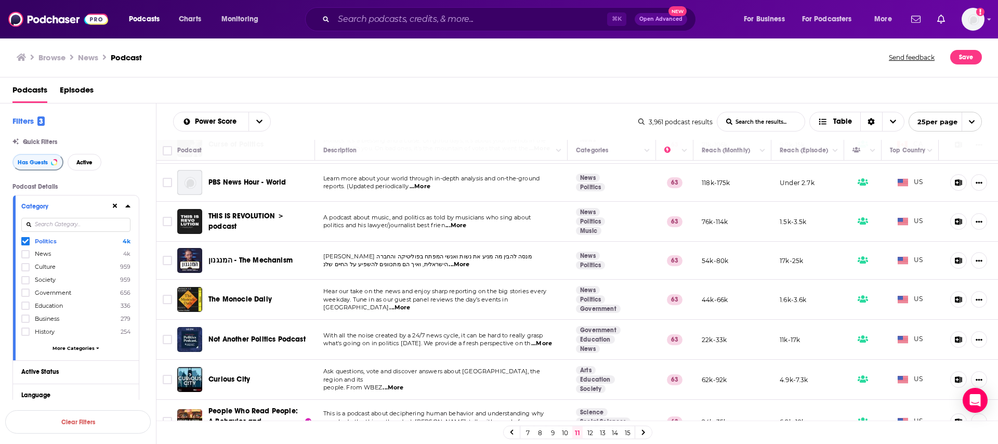
click at [543, 344] on span "...More" at bounding box center [541, 343] width 21 height 8
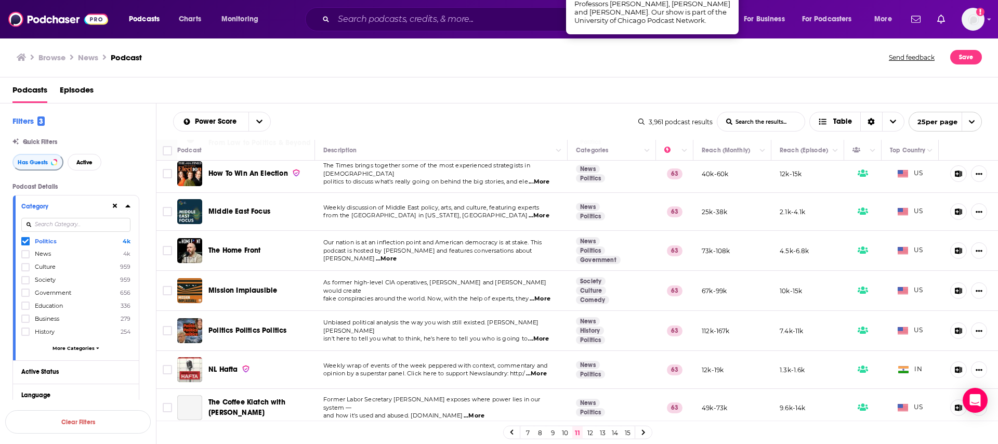
scroll to position [728, 0]
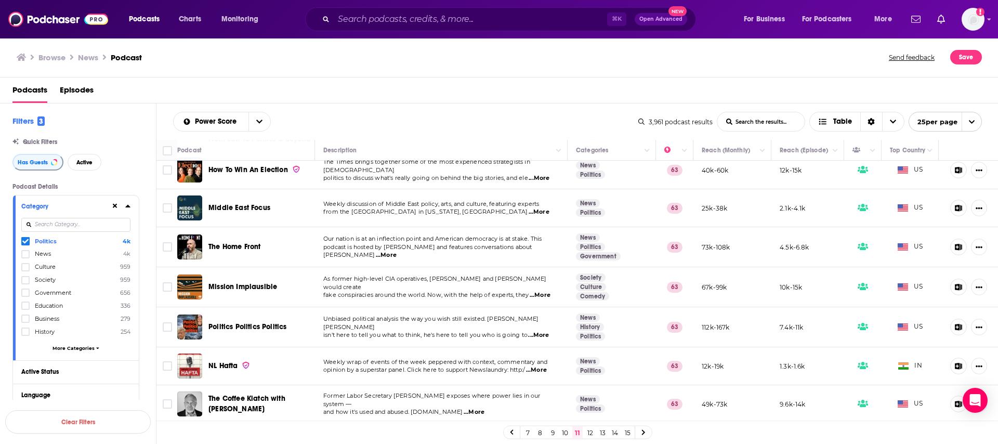
click at [587, 434] on link "12" at bounding box center [590, 432] width 10 height 12
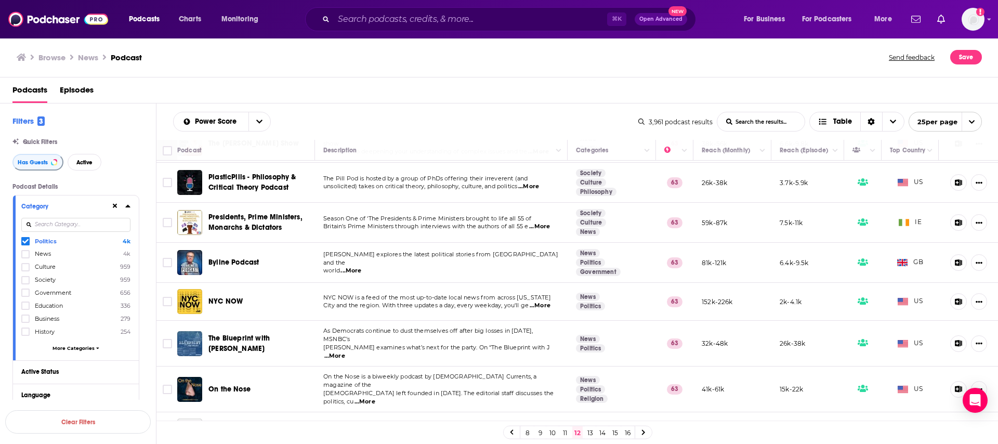
scroll to position [206, 0]
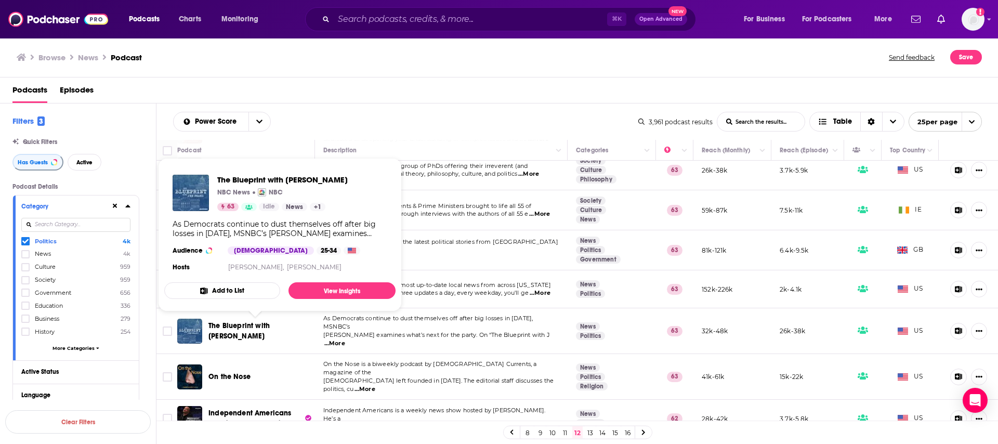
click at [234, 329] on span "The Blueprint with [PERSON_NAME]" at bounding box center [238, 330] width 61 height 19
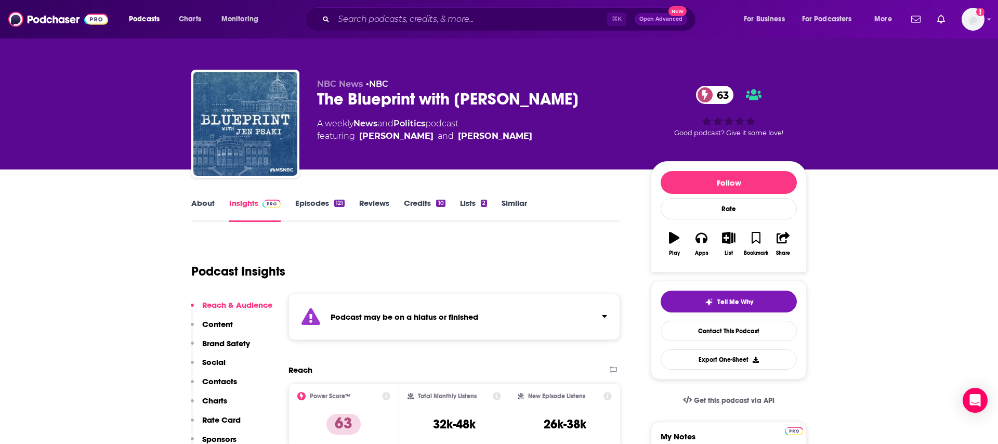
scroll to position [87, 0]
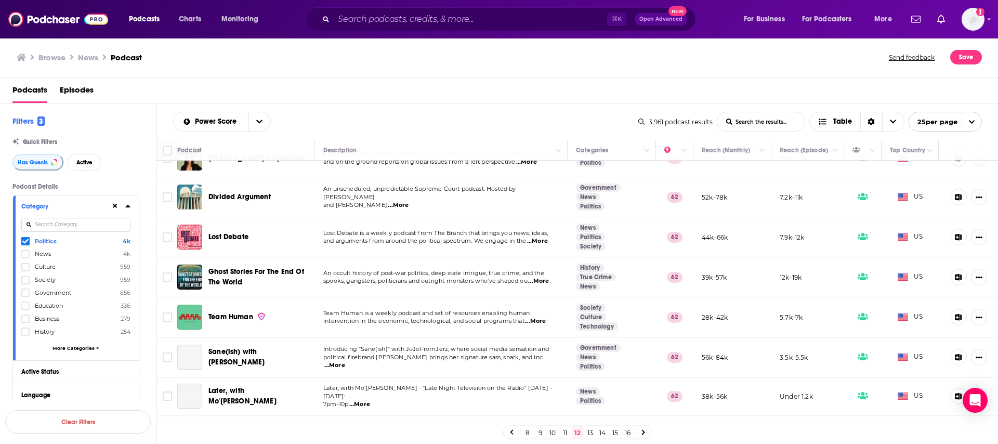
scroll to position [704, 0]
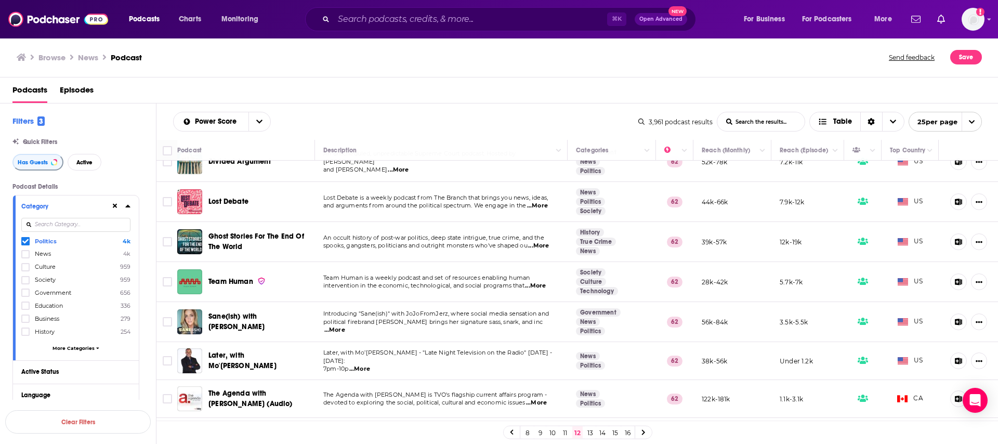
click at [345, 326] on span "...More" at bounding box center [334, 330] width 21 height 8
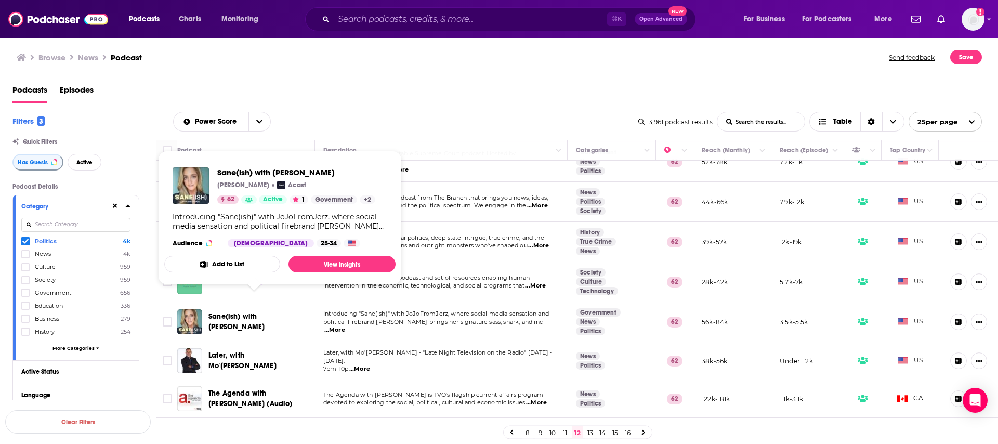
click at [239, 312] on span "Sane(ish) with [PERSON_NAME]" at bounding box center [236, 321] width 56 height 19
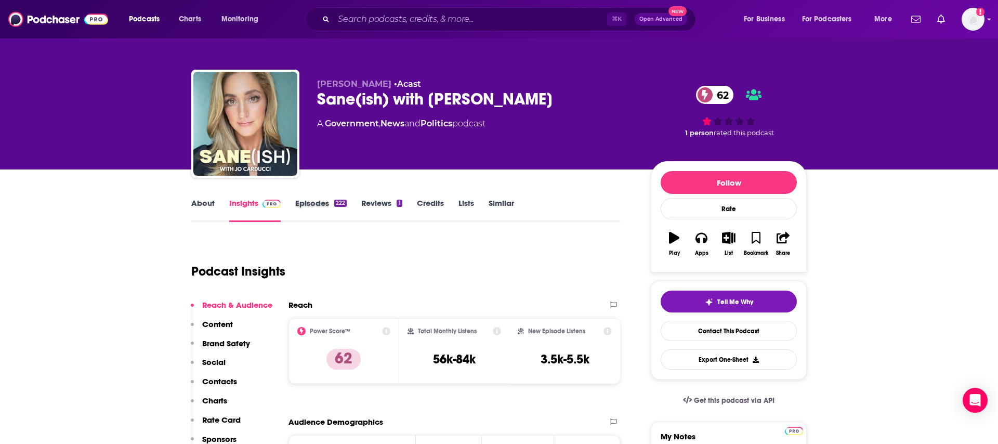
click at [349, 199] on div "Episodes 222" at bounding box center [328, 210] width 66 height 24
click at [340, 204] on div "222" at bounding box center [340, 203] width 12 height 7
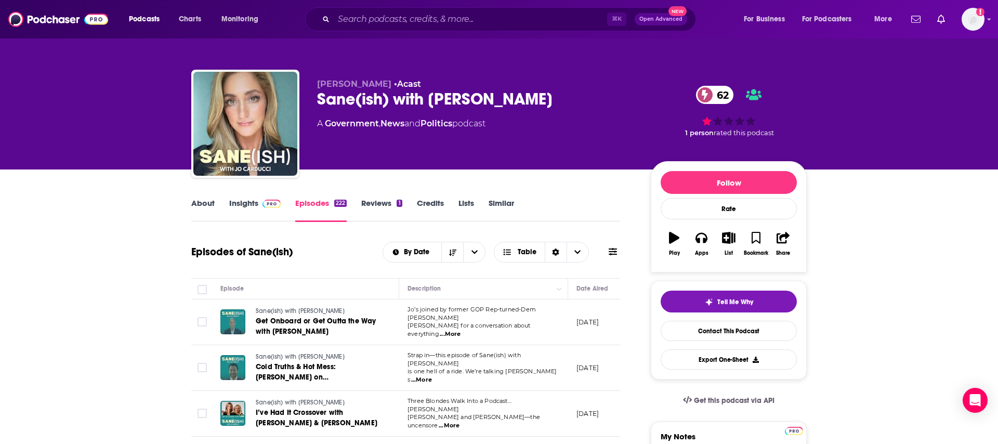
click at [265, 205] on img at bounding box center [271, 204] width 18 height 8
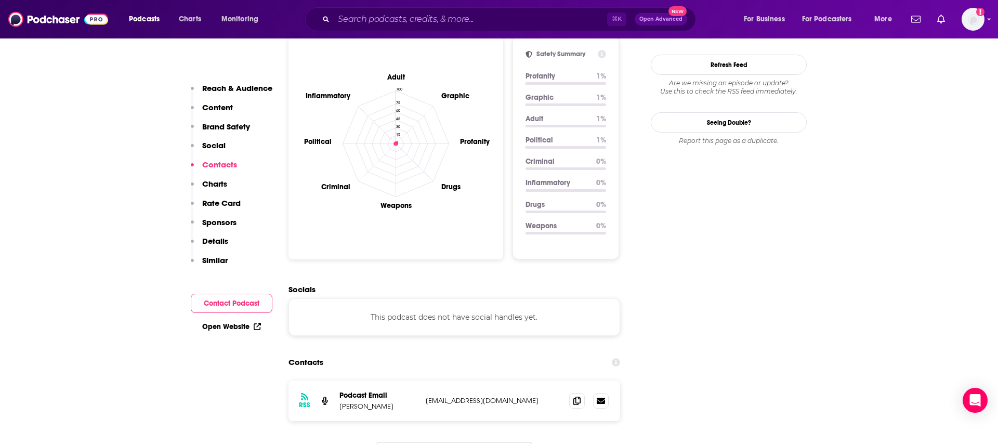
scroll to position [1112, 0]
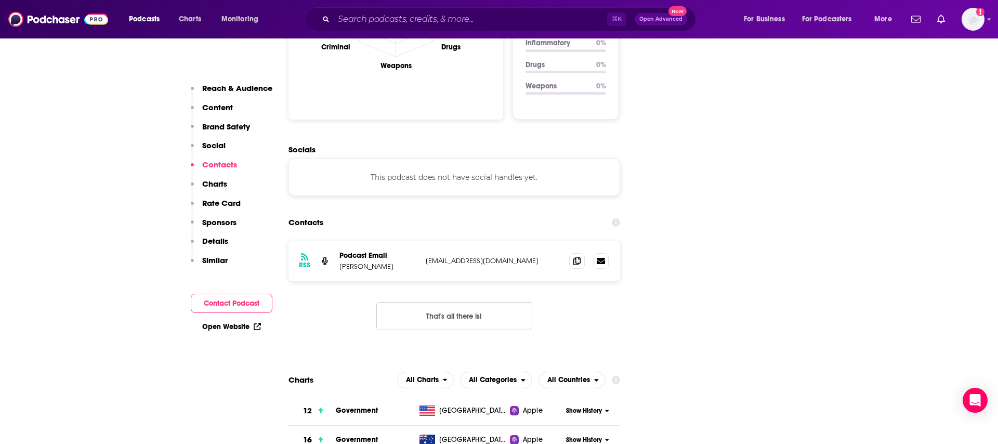
drag, startPoint x: 521, startPoint y: 189, endPoint x: 404, endPoint y: 197, distance: 116.7
click at [0, 0] on div "Podcast Email [PERSON_NAME] [PERSON_NAME][EMAIL_ADDRESS][DOMAIN_NAME] [EMAIL_AD…" at bounding box center [0, 0] width 0 height 0
copy div "[EMAIL_ADDRESS][DOMAIN_NAME]"
drag, startPoint x: 407, startPoint y: 192, endPoint x: 338, endPoint y: 198, distance: 69.4
click at [338, 241] on div "RSS Podcast Email [PERSON_NAME] [PERSON_NAME][EMAIL_ADDRESS][DOMAIN_NAME] [EMAI…" at bounding box center [454, 261] width 332 height 41
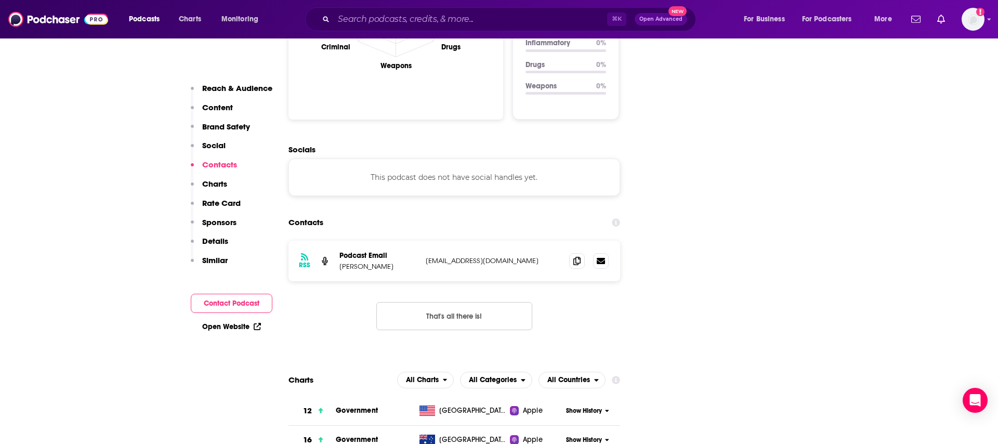
copy p "[PERSON_NAME]"
